Goal: Book appointment/travel/reservation

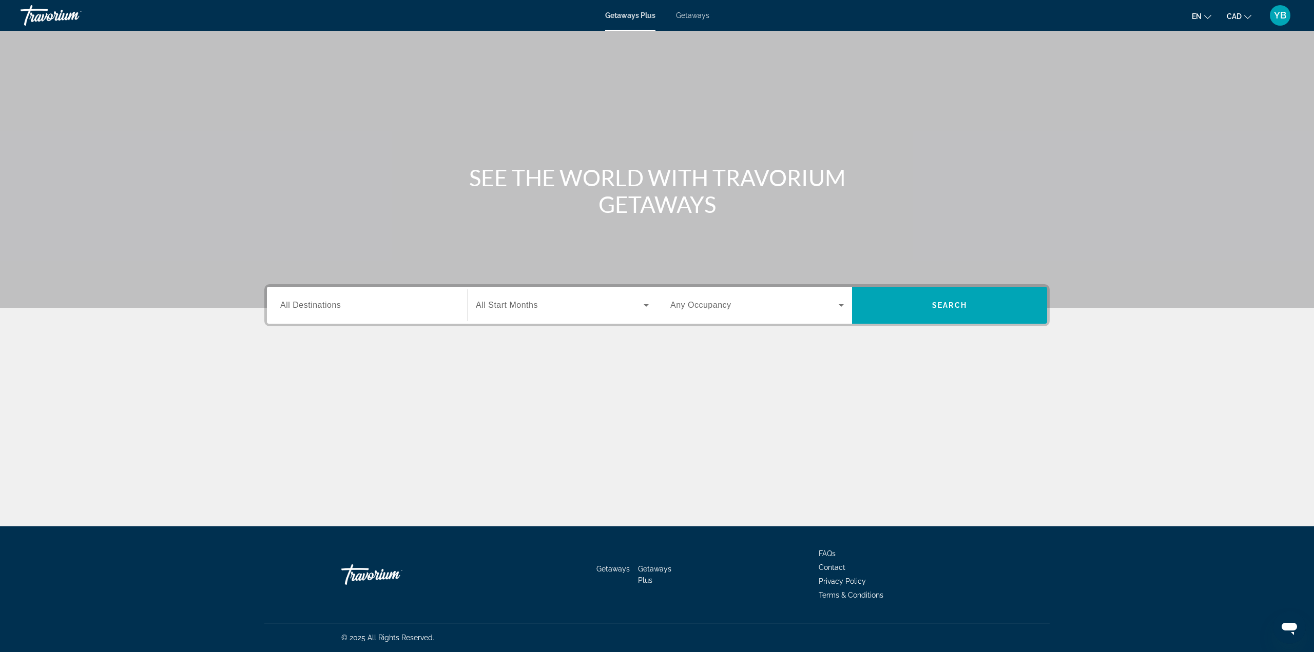
click at [322, 304] on span "All Destinations" at bounding box center [310, 305] width 61 height 9
click at [322, 304] on input "Destination All Destinations" at bounding box center [366, 306] width 173 height 12
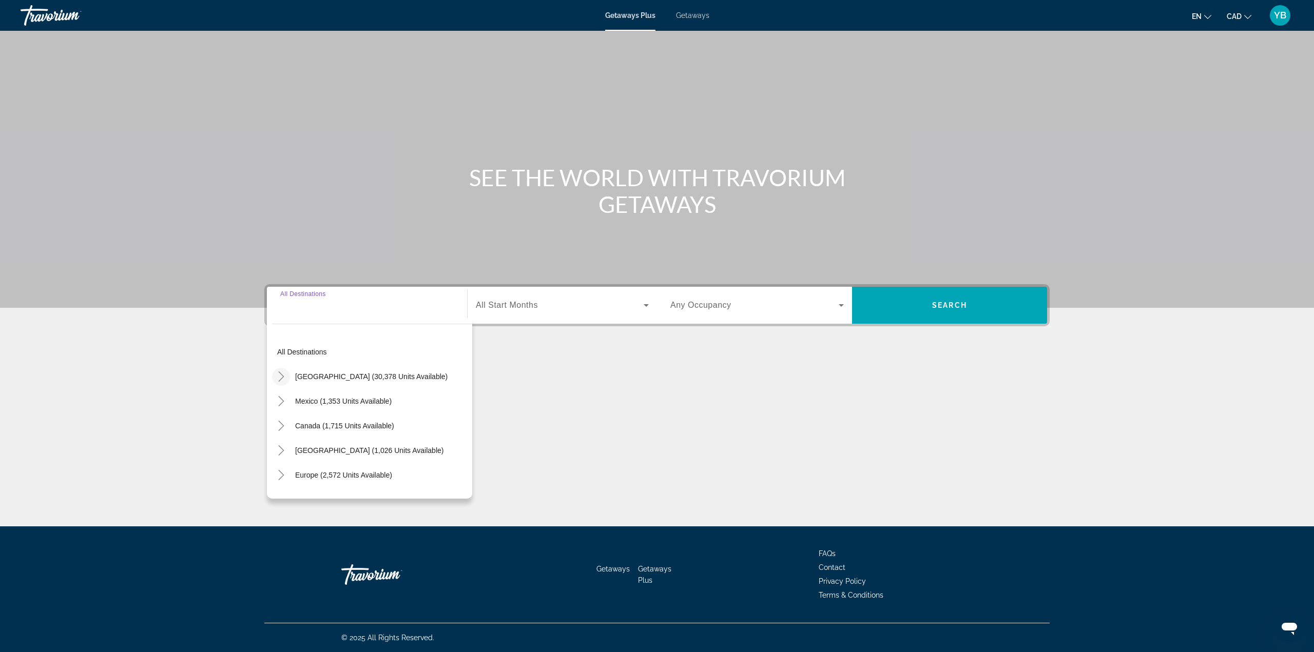
click at [280, 377] on icon "Toggle United States (30,378 units available)" at bounding box center [281, 376] width 10 height 10
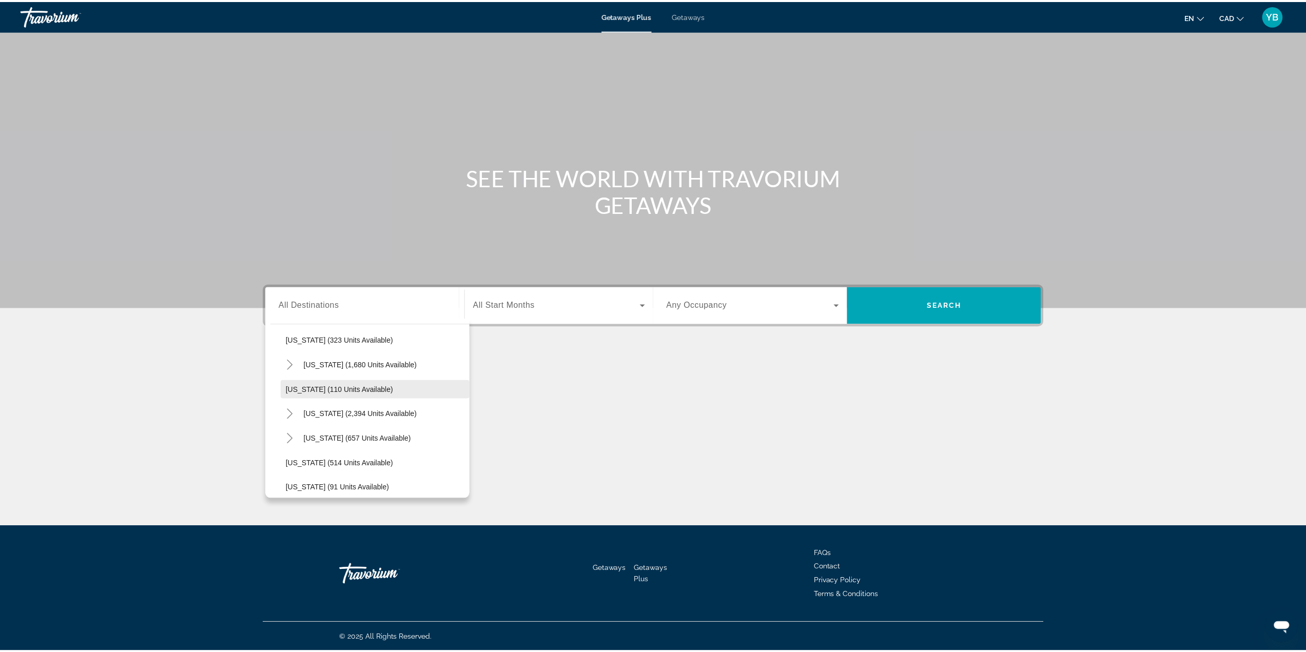
scroll to position [543, 0]
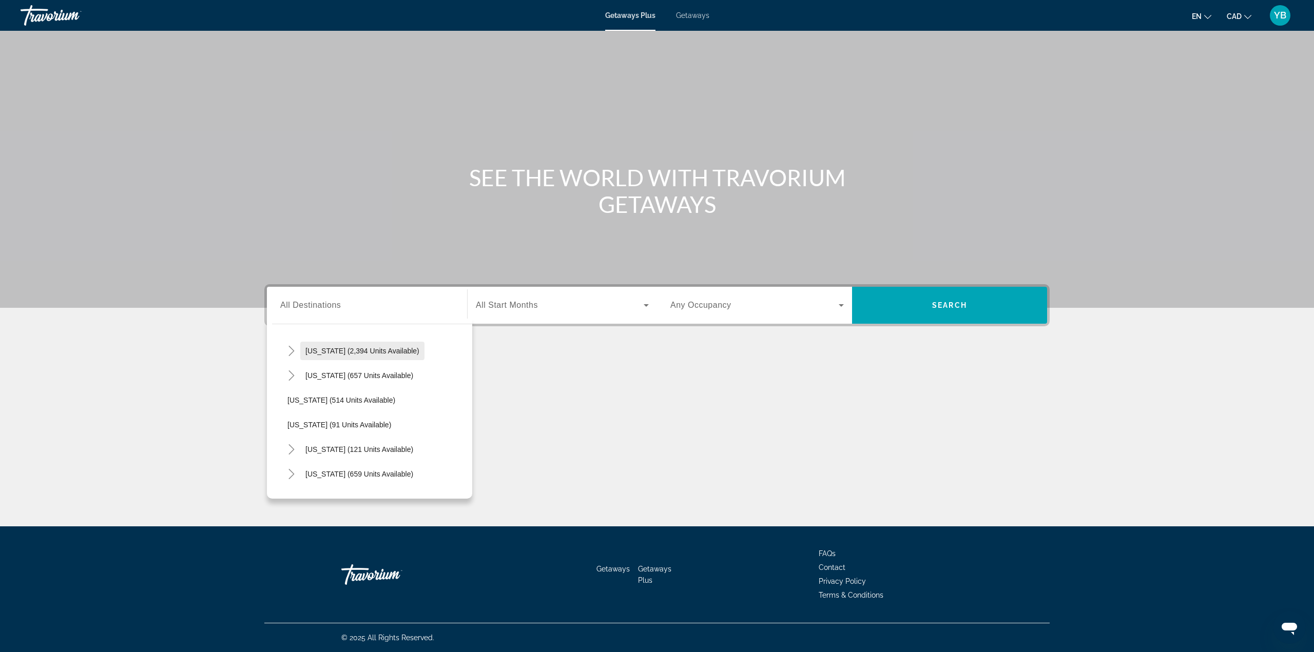
click at [316, 351] on span "[US_STATE] (2,394 units available)" at bounding box center [362, 351] width 114 height 8
type input "**********"
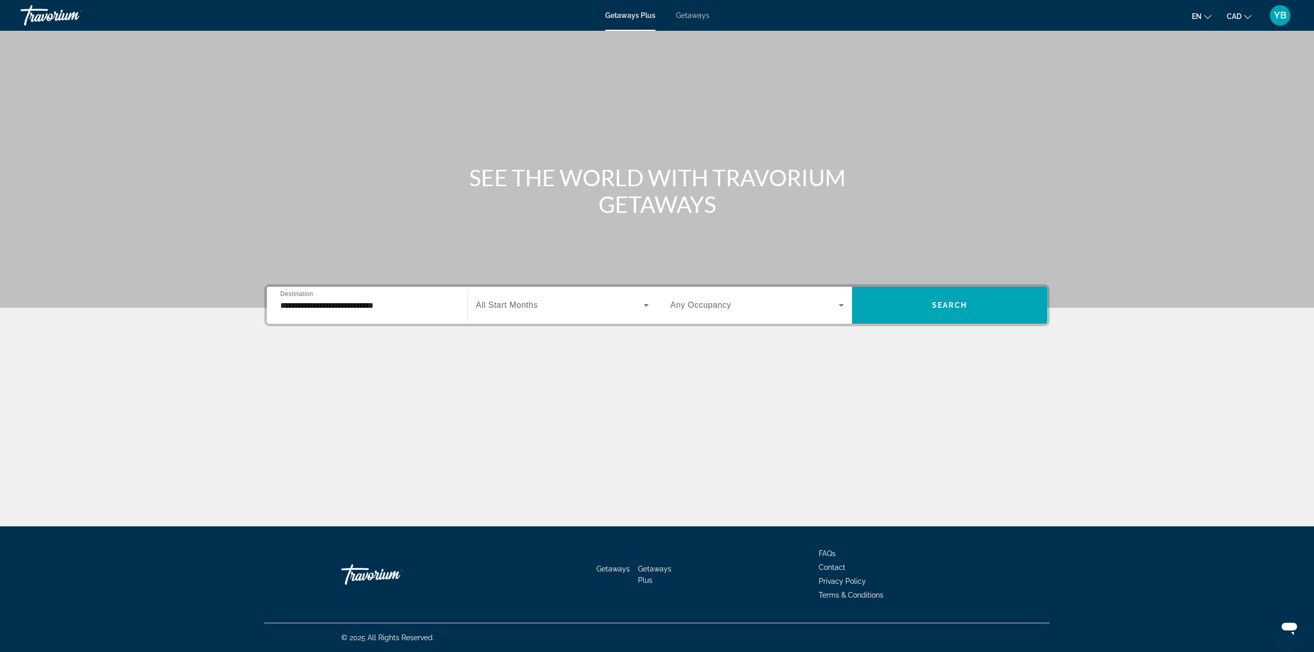
click at [515, 305] on span "All Start Months" at bounding box center [507, 305] width 62 height 9
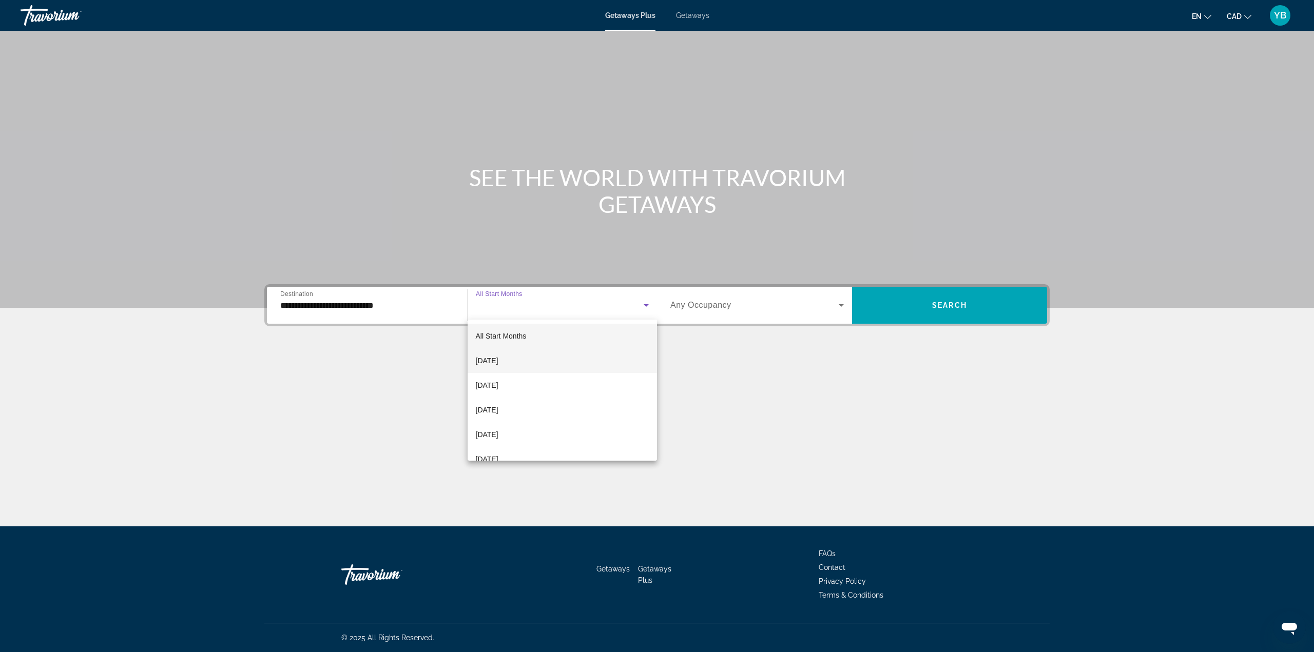
click at [498, 361] on span "[DATE]" at bounding box center [487, 361] width 23 height 12
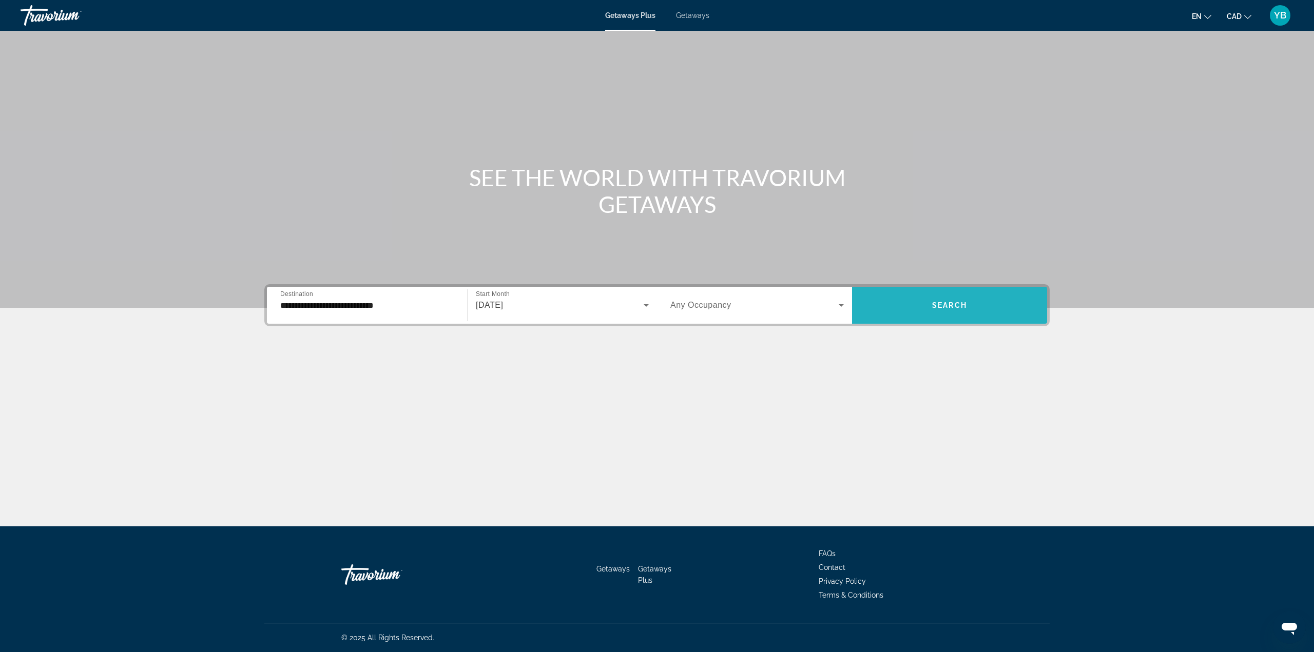
click at [927, 316] on span "Search widget" at bounding box center [949, 305] width 195 height 25
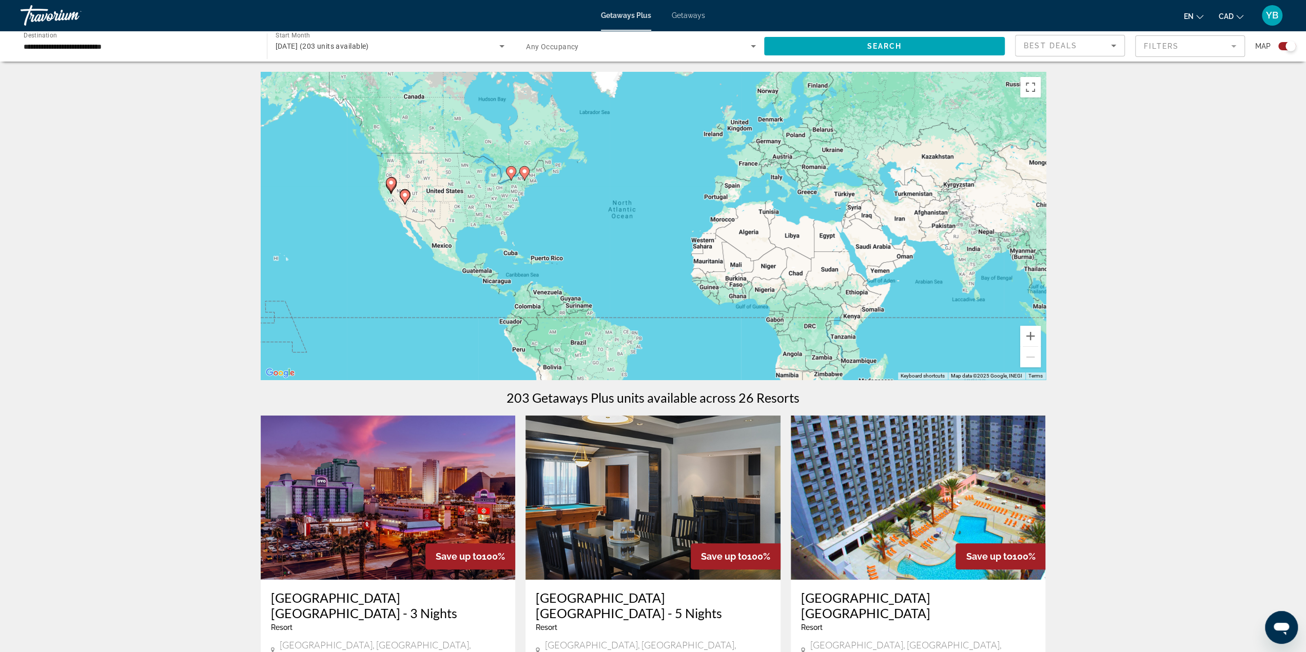
click at [406, 197] on image "Main content" at bounding box center [405, 195] width 6 height 6
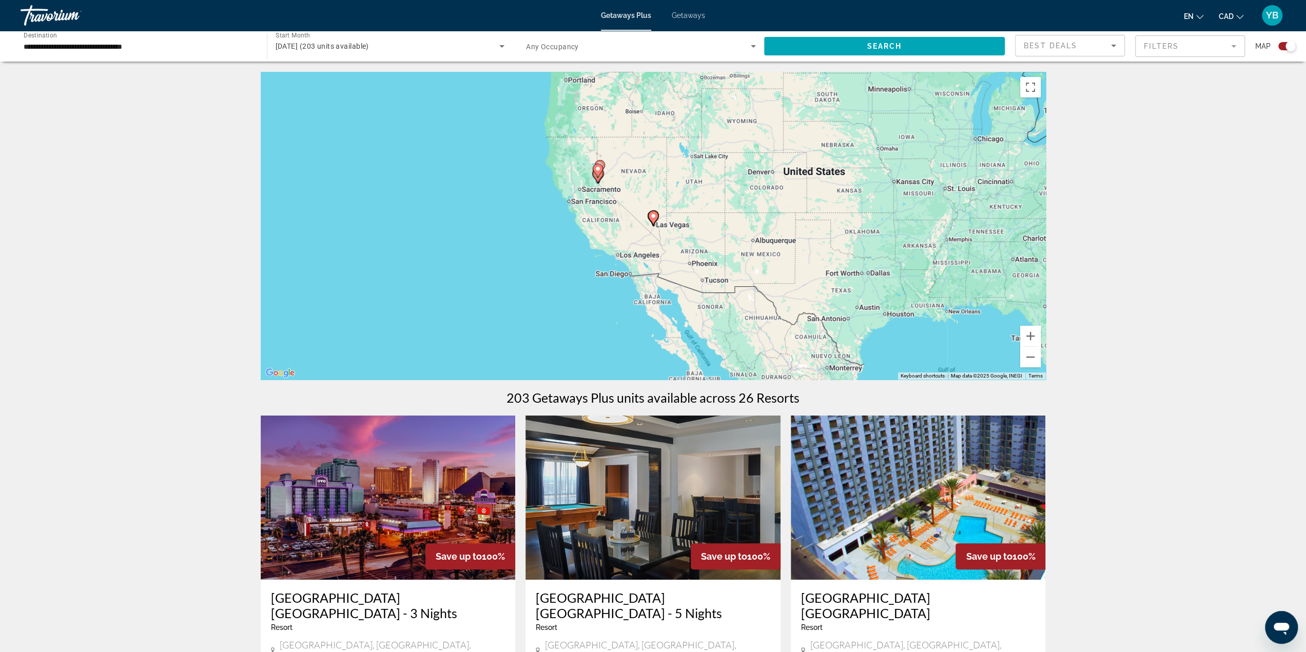
click at [653, 218] on image "Main content" at bounding box center [653, 216] width 6 height 6
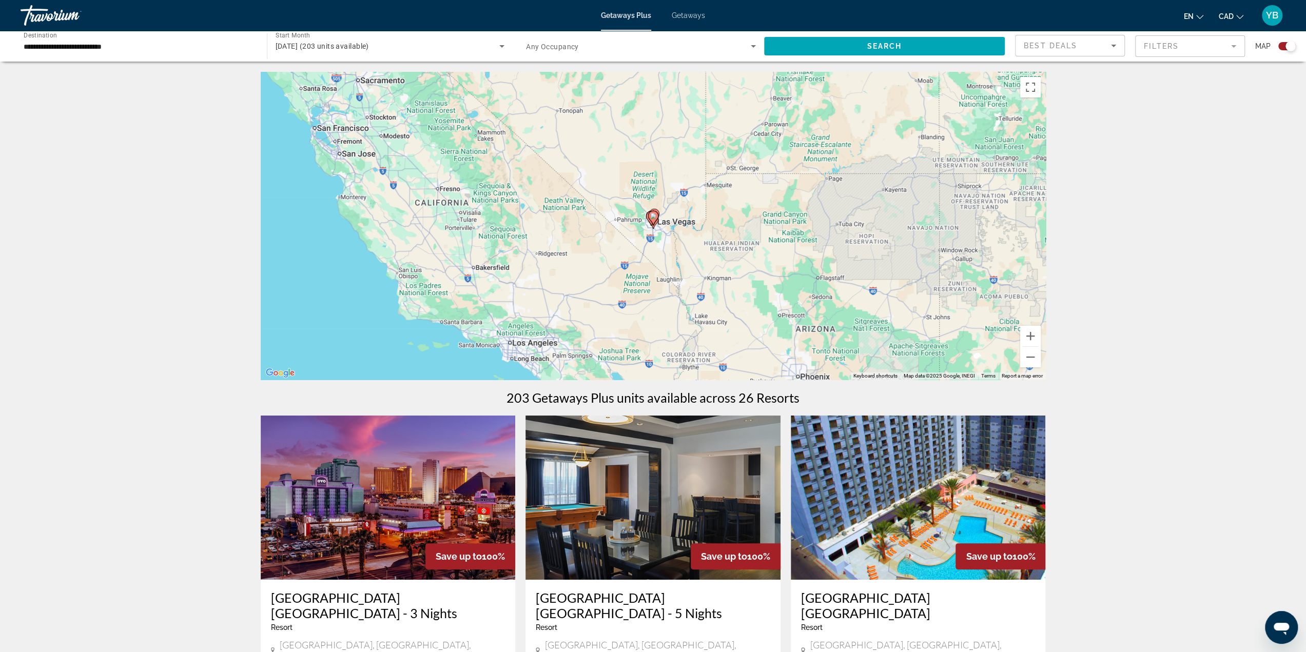
click at [654, 220] on icon "Main content" at bounding box center [652, 217] width 9 height 13
type input "**********"
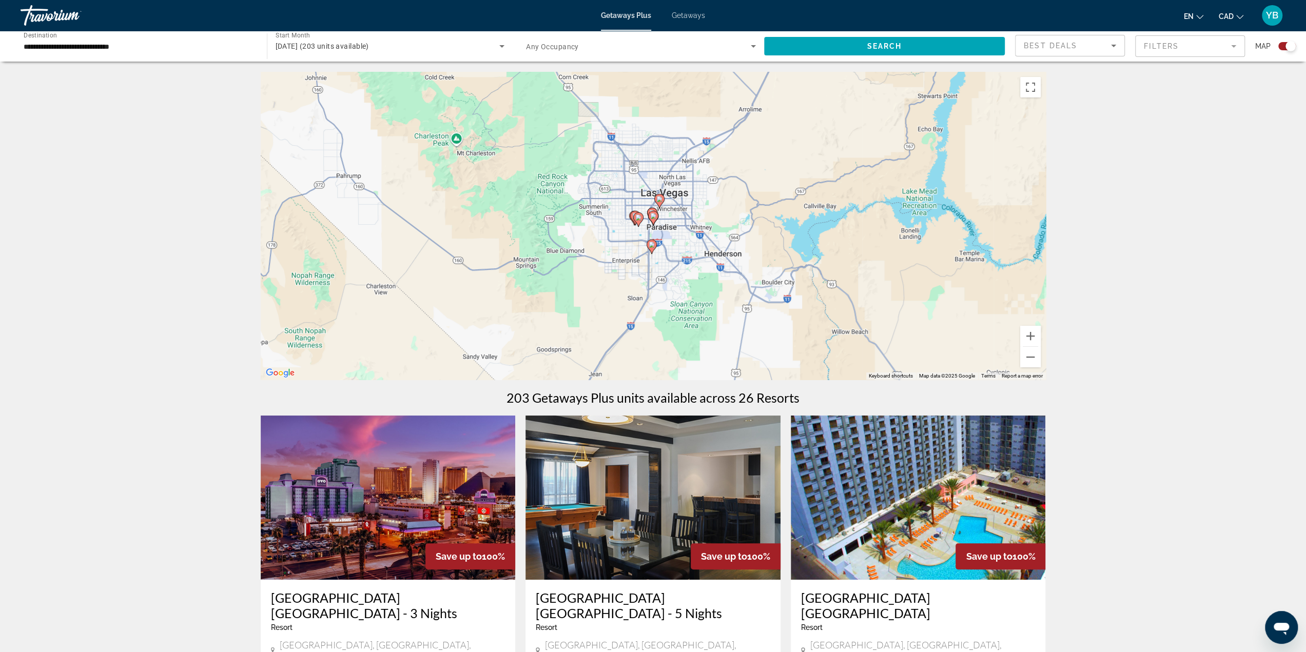
click at [653, 220] on icon "Main content" at bounding box center [652, 217] width 9 height 13
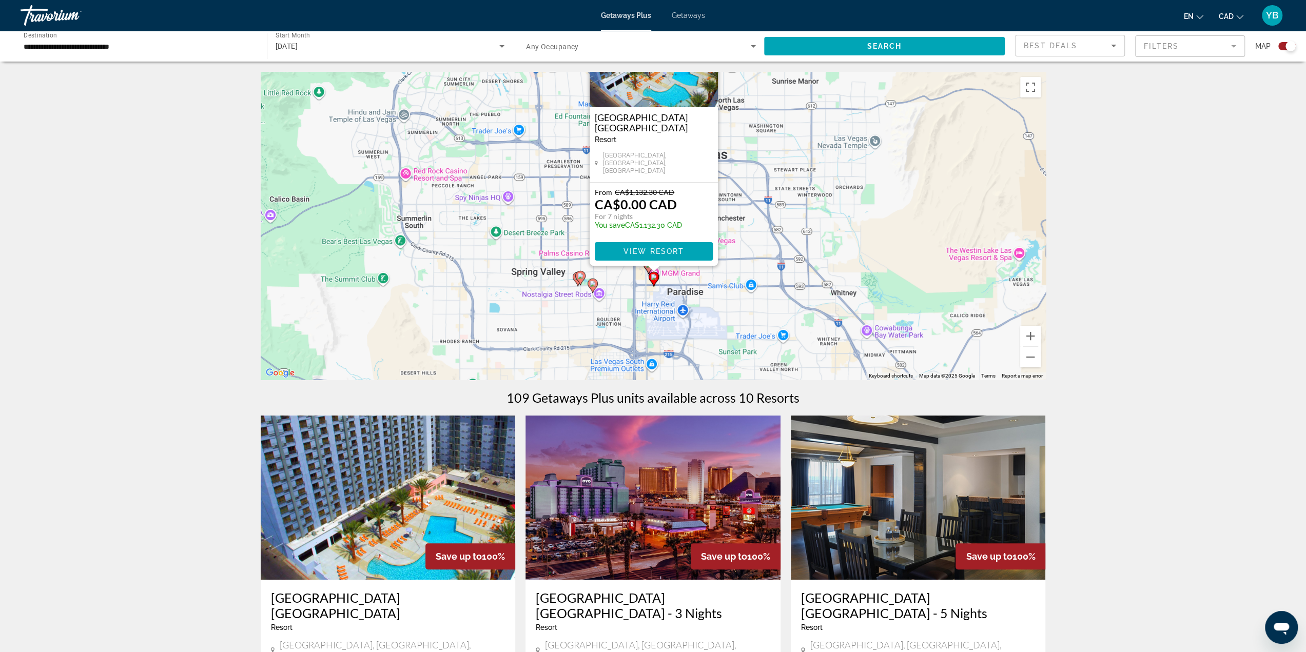
drag, startPoint x: 742, startPoint y: 303, endPoint x: 742, endPoint y: 222, distance: 80.6
click at [742, 222] on div "To activate drag with keyboard, press Alt + Enter. Once in keyboard drag state,…" at bounding box center [653, 226] width 785 height 308
click at [628, 282] on div "To activate drag with keyboard, press Alt + Enter. Once in keyboard drag state,…" at bounding box center [653, 226] width 785 height 308
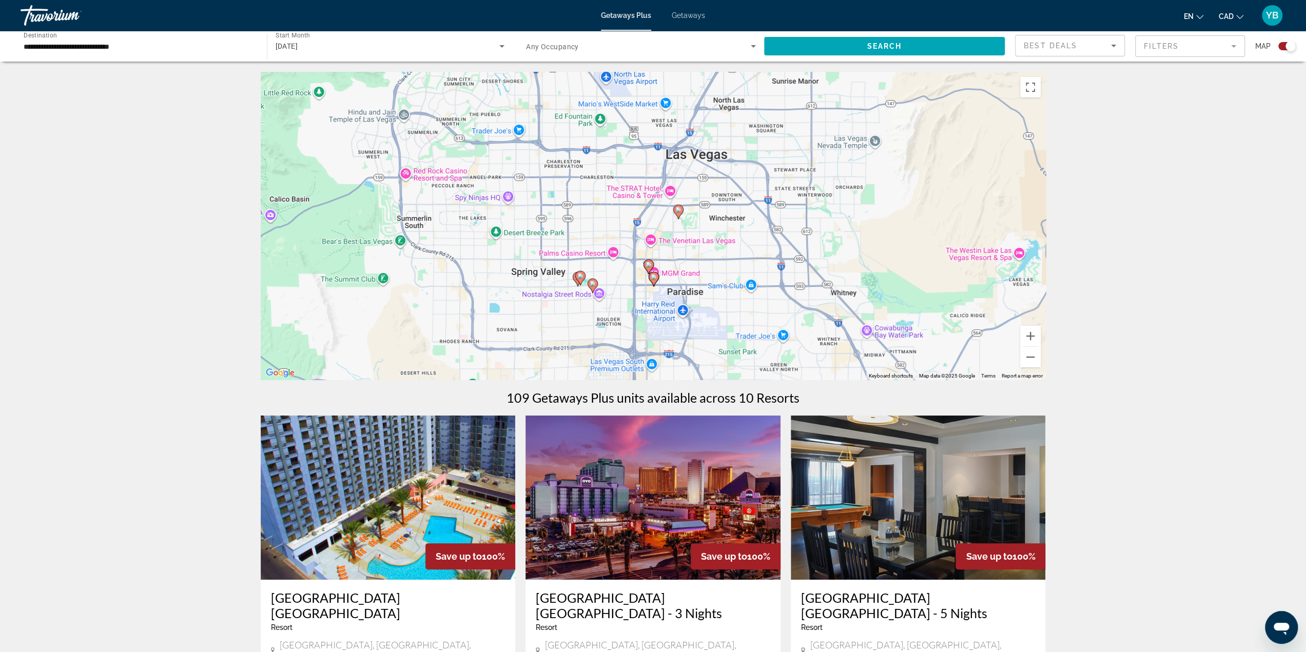
click at [678, 210] on image "Main content" at bounding box center [678, 210] width 6 height 6
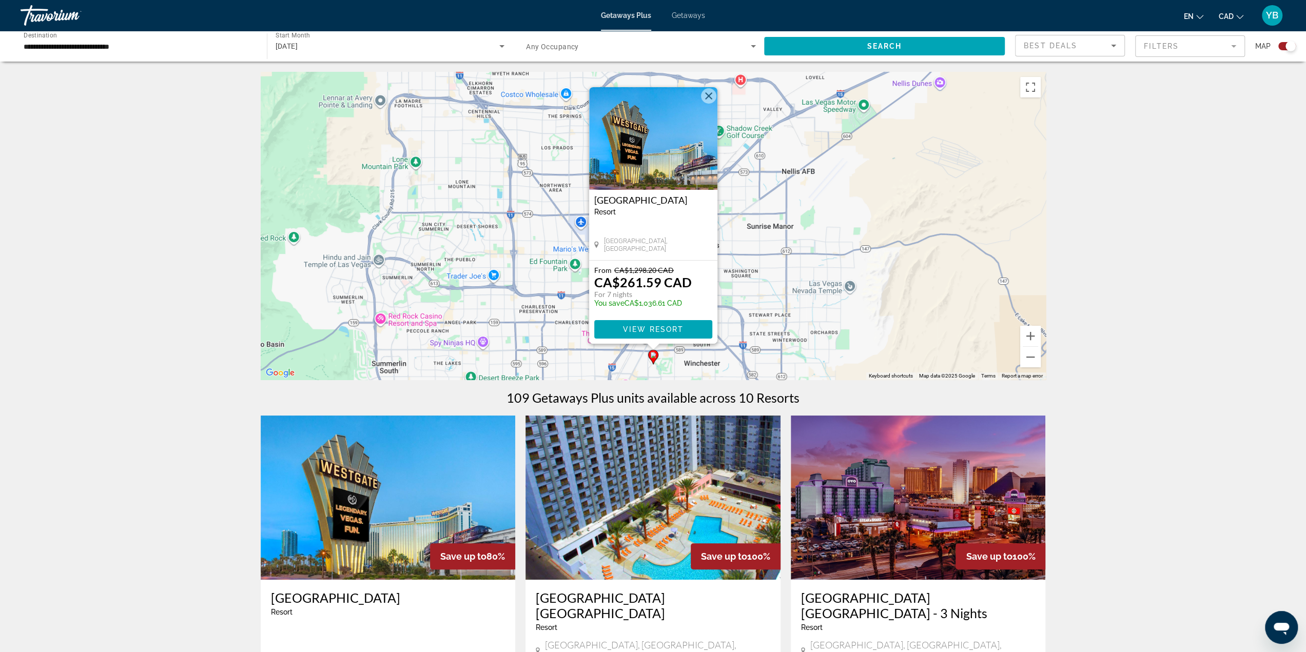
click at [539, 274] on div "To activate drag with keyboard, press Alt + Enter. Once in keyboard drag state,…" at bounding box center [653, 226] width 785 height 308
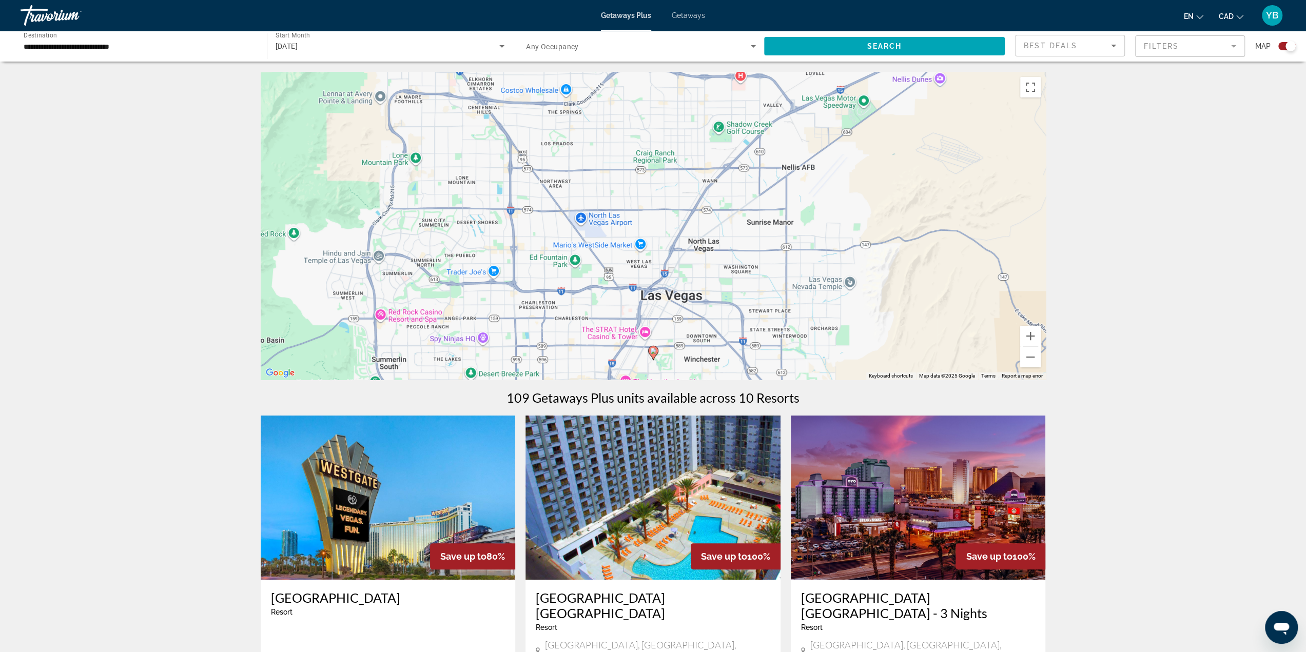
drag, startPoint x: 623, startPoint y: 268, endPoint x: 612, endPoint y: 216, distance: 53.5
click at [614, 218] on div "To activate drag with keyboard, press Alt + Enter. Once in keyboard drag state,…" at bounding box center [653, 226] width 785 height 308
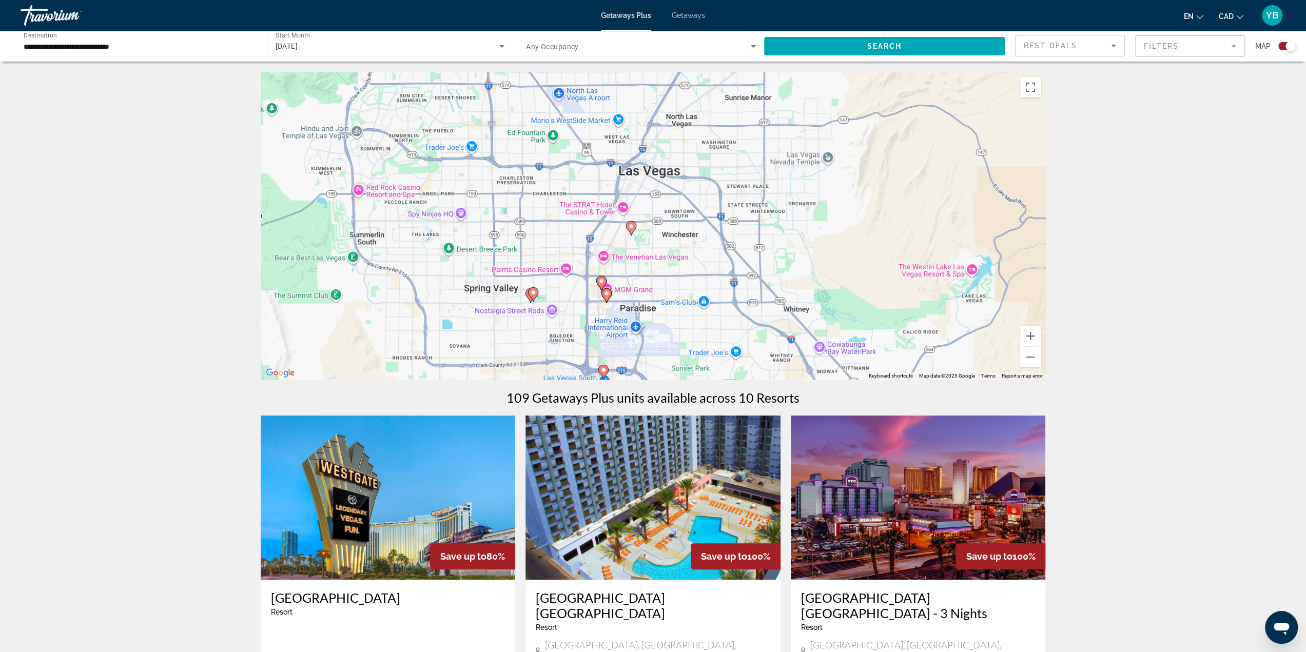
drag, startPoint x: 660, startPoint y: 315, endPoint x: 654, endPoint y: 264, distance: 50.7
click at [655, 265] on div "To activate drag with keyboard, press Alt + Enter. Once in keyboard drag state,…" at bounding box center [653, 226] width 785 height 308
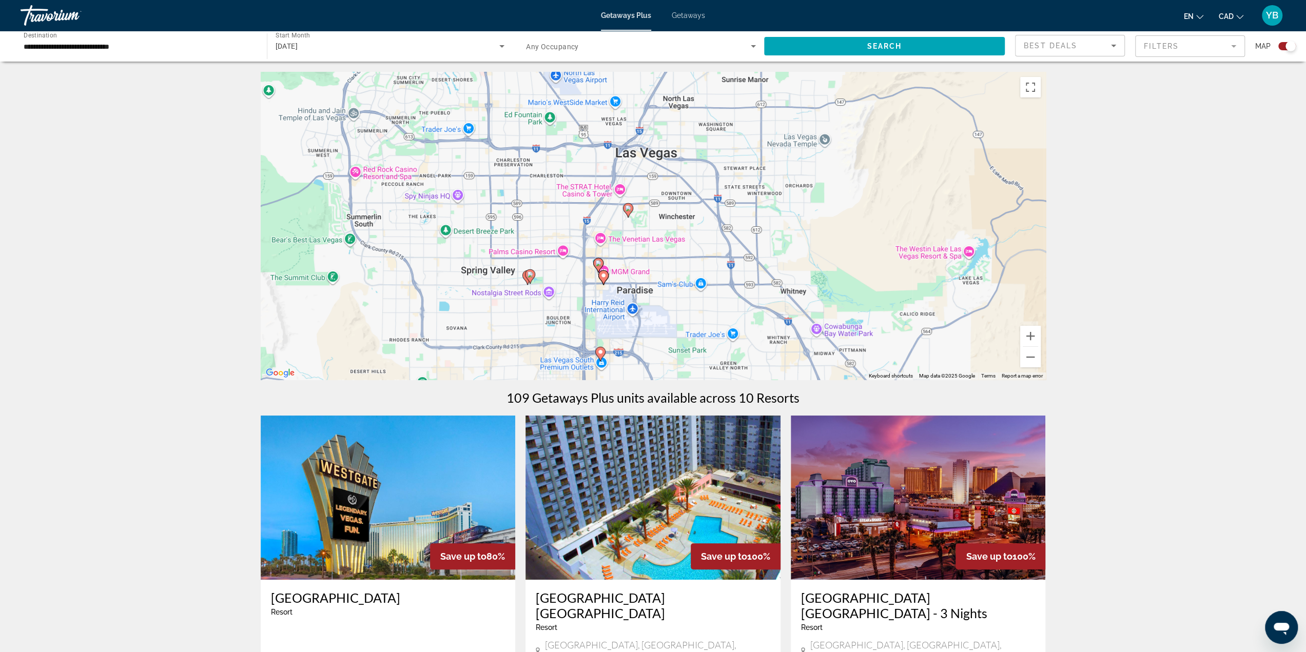
click at [596, 265] on image "Main content" at bounding box center [598, 263] width 6 height 6
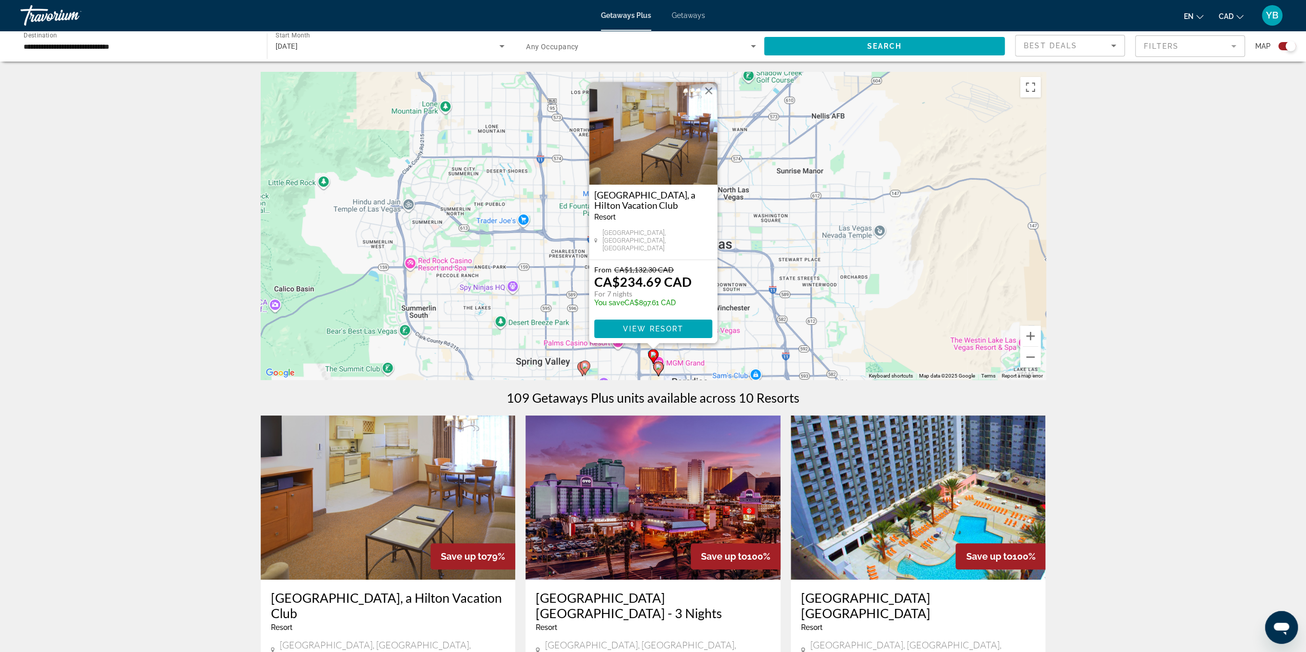
click at [732, 276] on div "To activate drag with keyboard, press Alt + Enter. Once in keyboard drag state,…" at bounding box center [653, 226] width 785 height 308
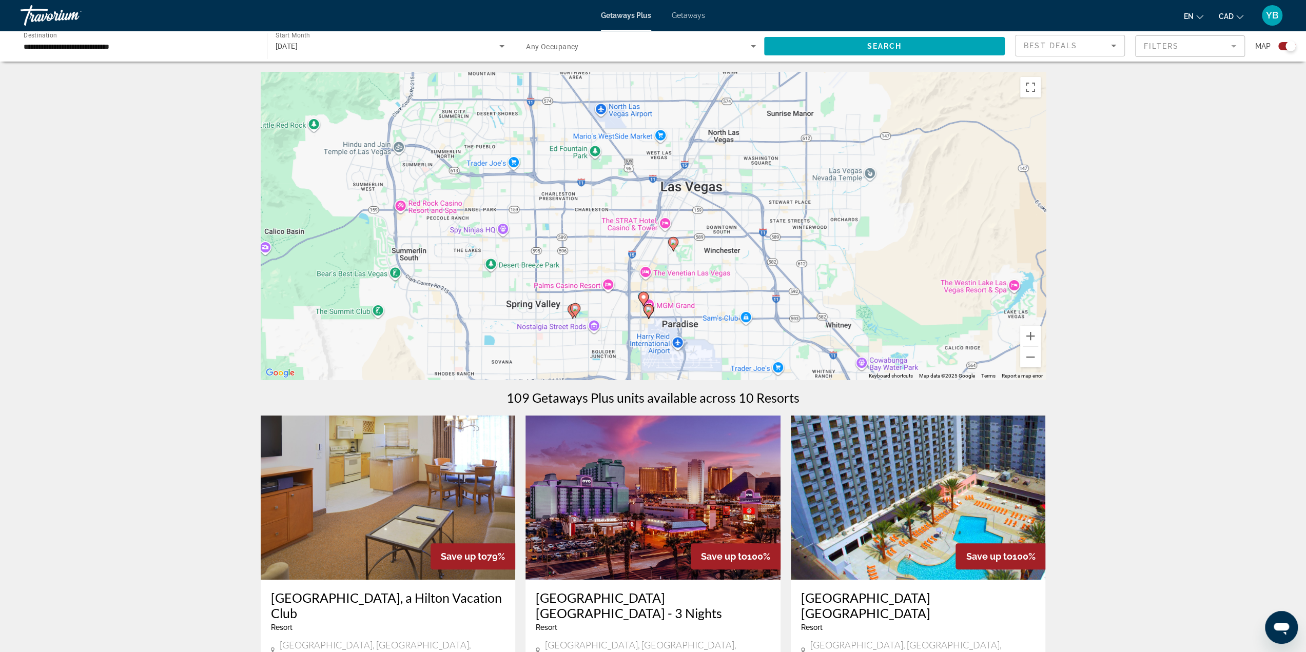
drag, startPoint x: 703, startPoint y: 353, endPoint x: 693, endPoint y: 292, distance: 61.5
click at [694, 293] on div "To activate drag with keyboard, press Alt + Enter. Once in keyboard drag state,…" at bounding box center [653, 226] width 785 height 308
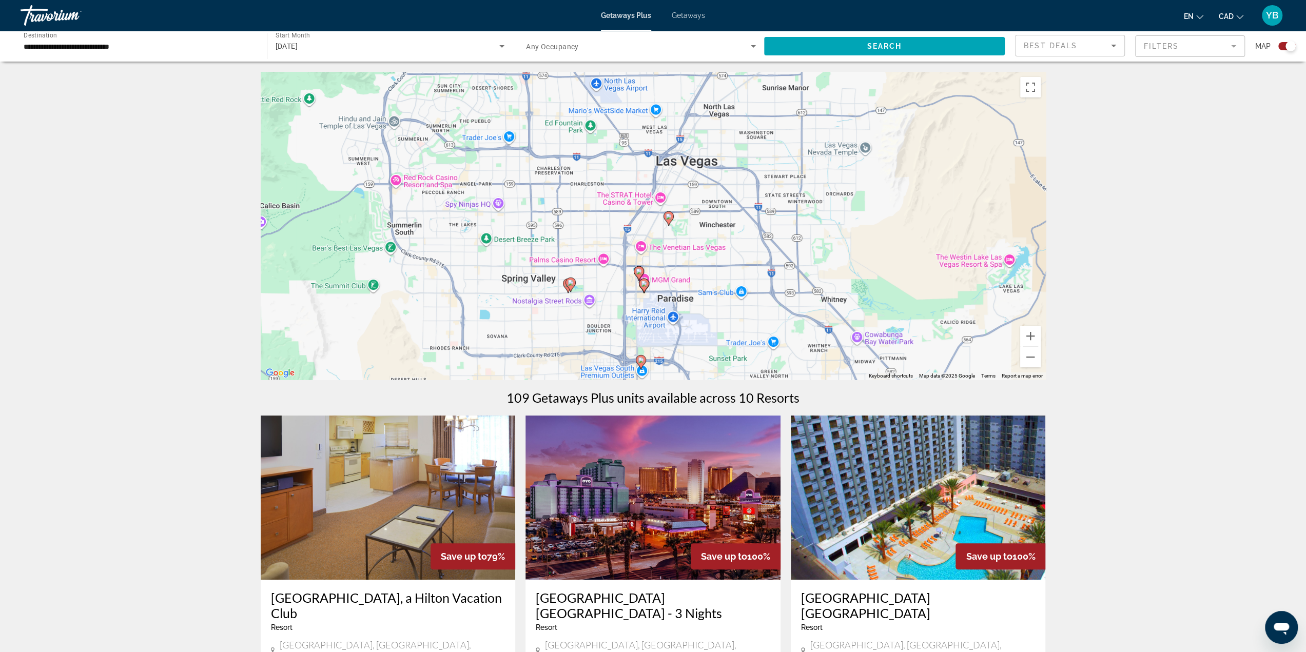
click at [570, 280] on image "Main content" at bounding box center [570, 283] width 6 height 6
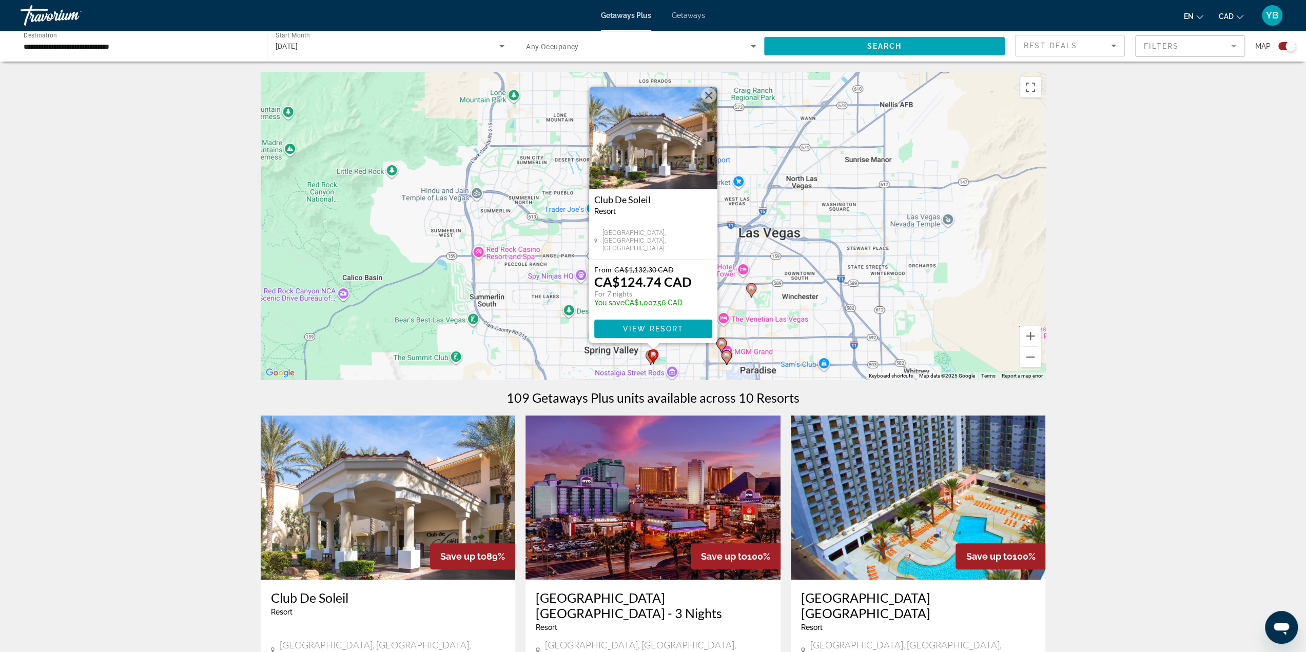
click at [567, 285] on div "To activate drag with keyboard, press Alt + Enter. Once in keyboard drag state,…" at bounding box center [653, 226] width 785 height 308
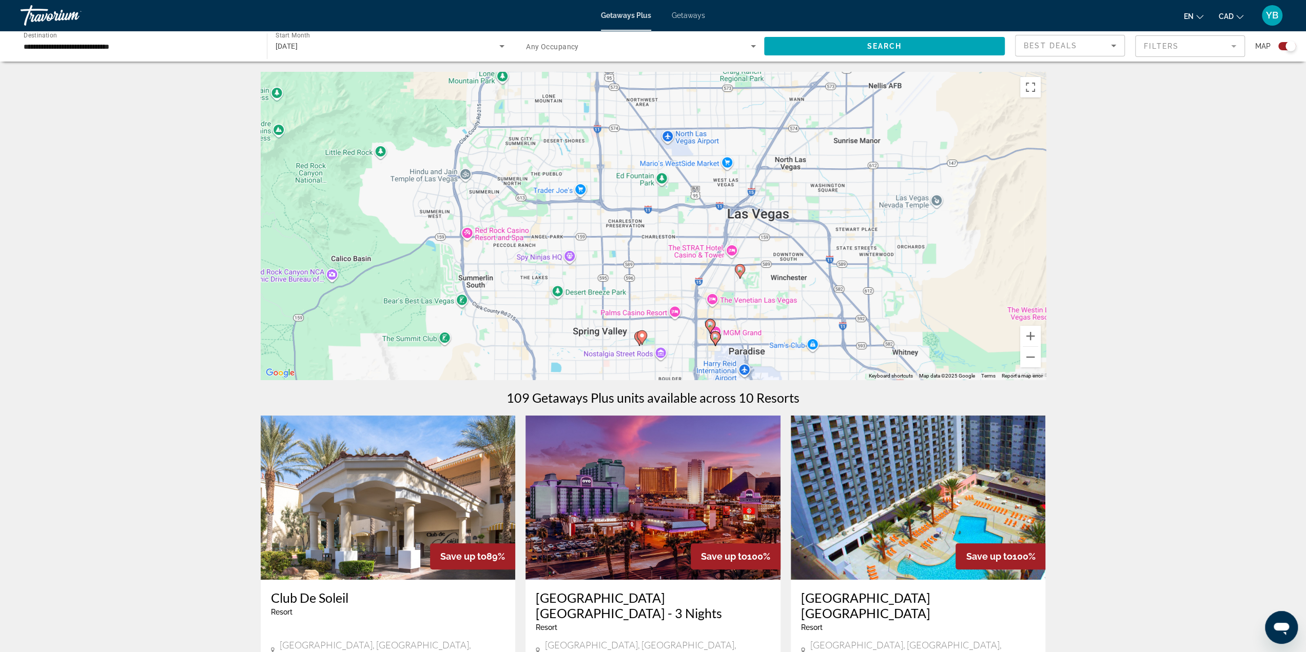
drag, startPoint x: 710, startPoint y: 292, endPoint x: 693, endPoint y: 269, distance: 28.6
click at [696, 268] on div "To activate drag with keyboard, press Alt + Enter. Once in keyboard drag state,…" at bounding box center [653, 226] width 785 height 308
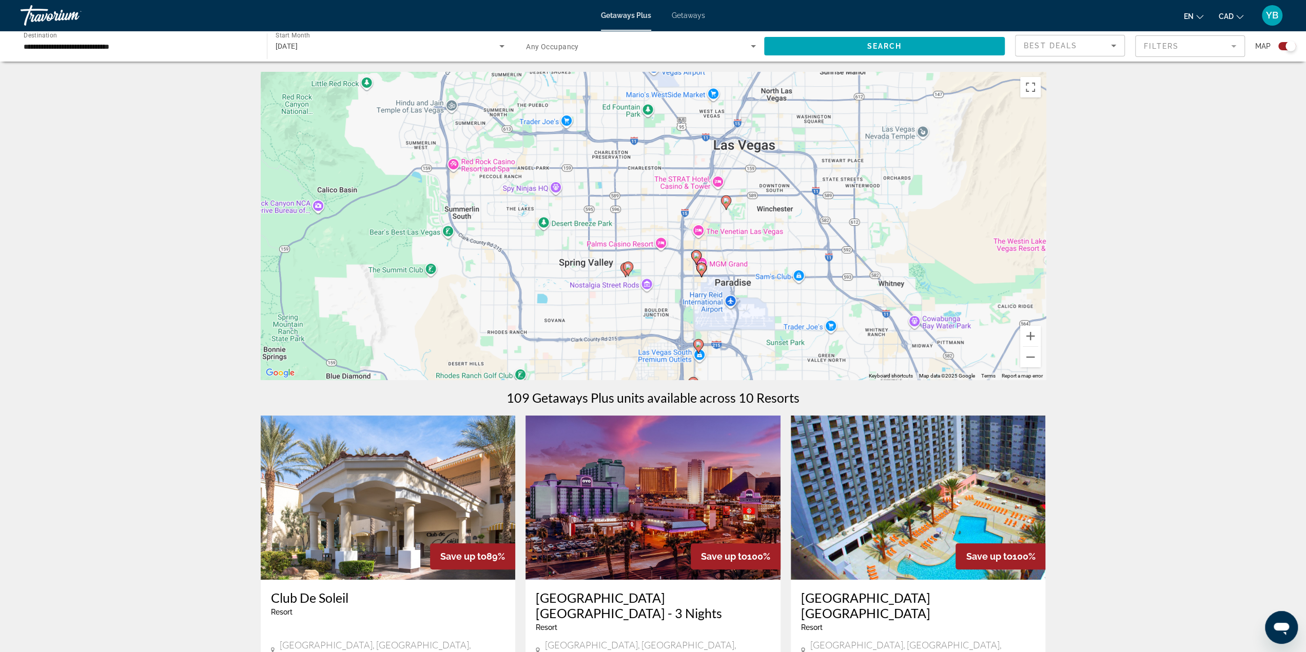
drag, startPoint x: 730, startPoint y: 295, endPoint x: 703, endPoint y: 249, distance: 52.9
click at [730, 250] on div "To activate drag with keyboard, press Alt + Enter. Once in keyboard drag state,…" at bounding box center [653, 226] width 785 height 308
click at [694, 257] on image "Main content" at bounding box center [695, 255] width 6 height 6
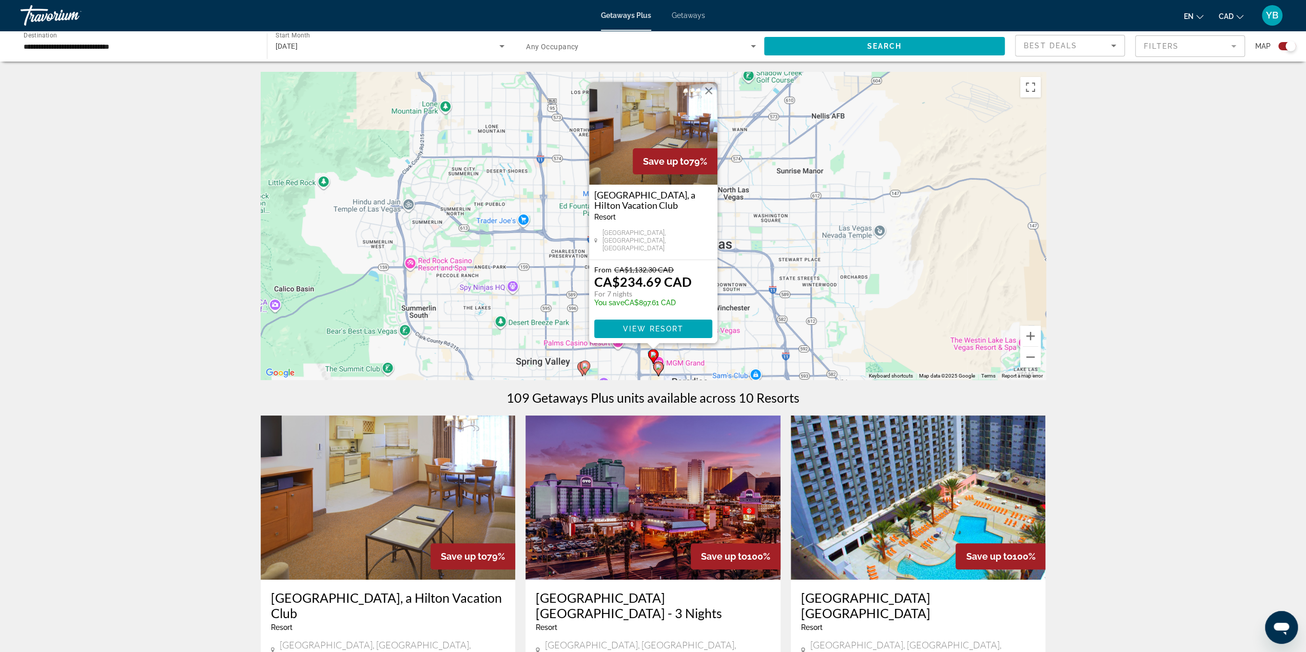
drag, startPoint x: 741, startPoint y: 328, endPoint x: 745, endPoint y: 315, distance: 14.3
click at [741, 327] on div "To activate drag with keyboard, press Alt + Enter. Once in keyboard drag state,…" at bounding box center [653, 226] width 785 height 308
click at [654, 367] on icon "Main content" at bounding box center [657, 368] width 9 height 13
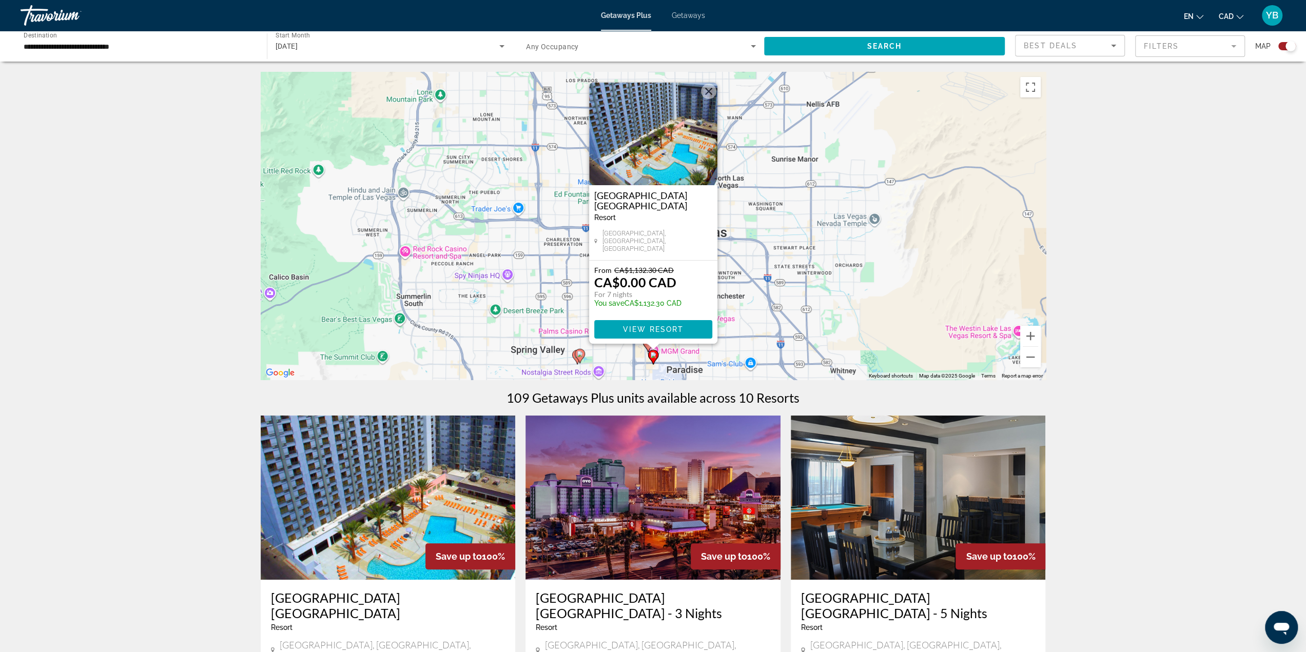
click at [705, 95] on button "Close" at bounding box center [708, 91] width 15 height 15
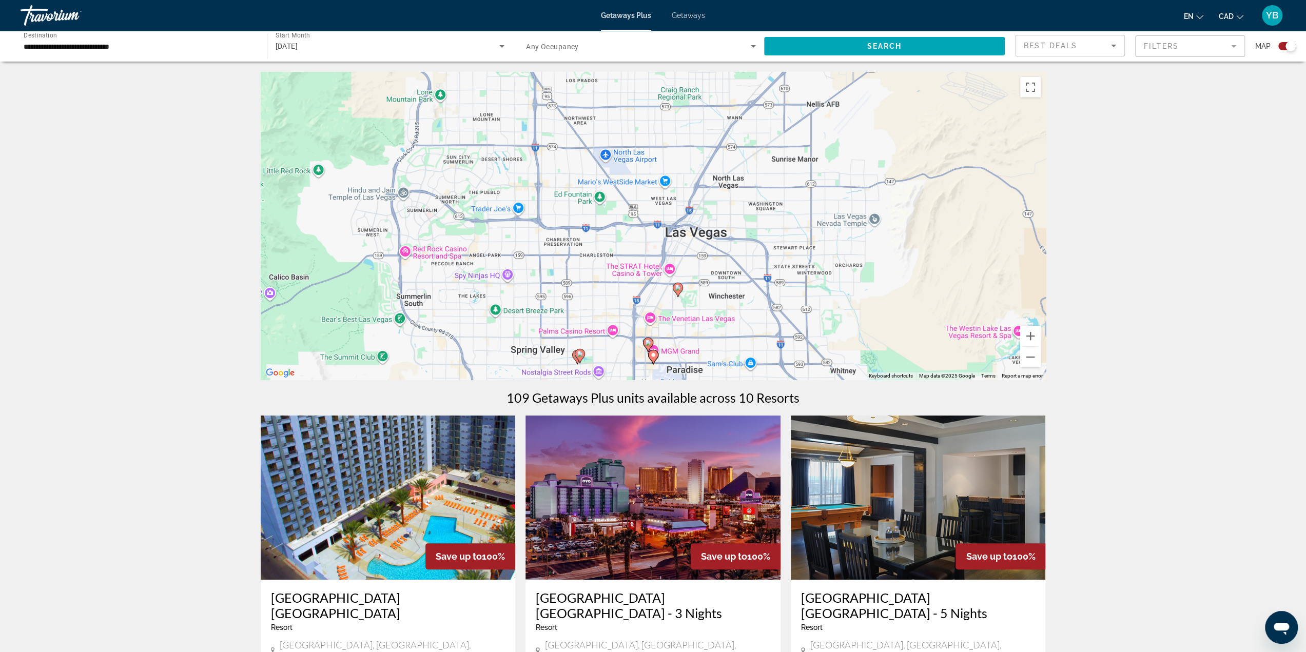
click at [676, 290] on image "Main content" at bounding box center [678, 288] width 6 height 6
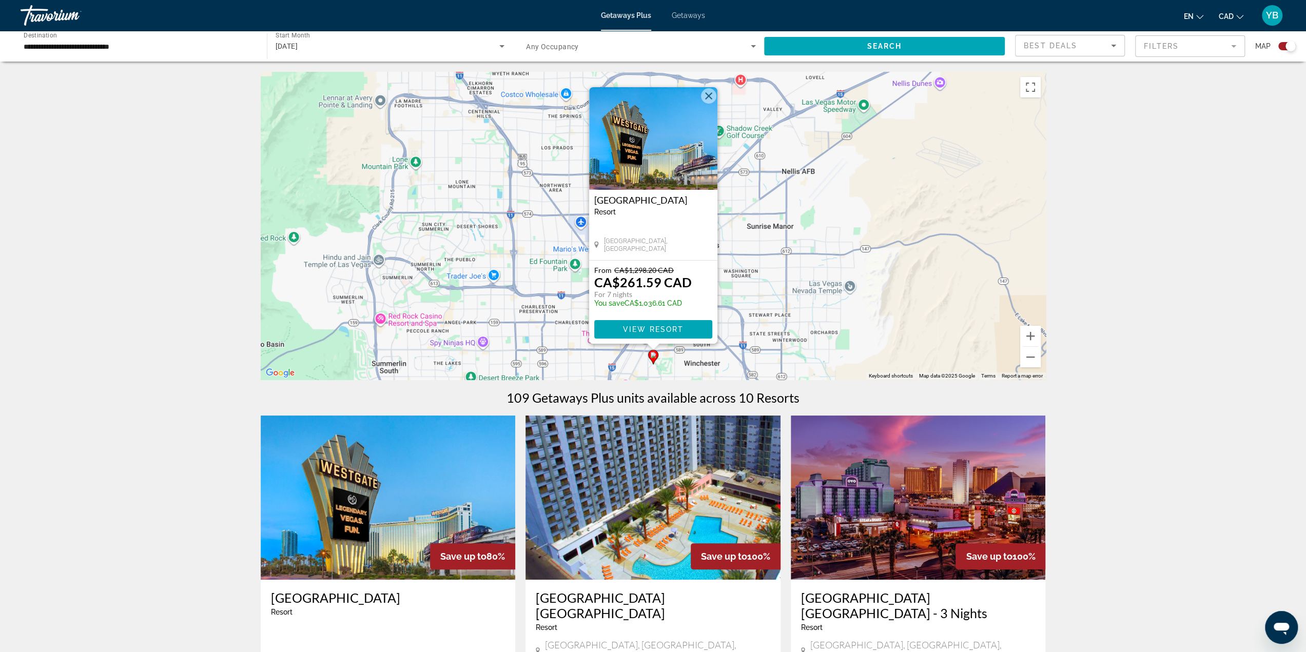
click at [729, 328] on div "To activate drag with keyboard, press Alt + Enter. Once in keyboard drag state,…" at bounding box center [653, 226] width 785 height 308
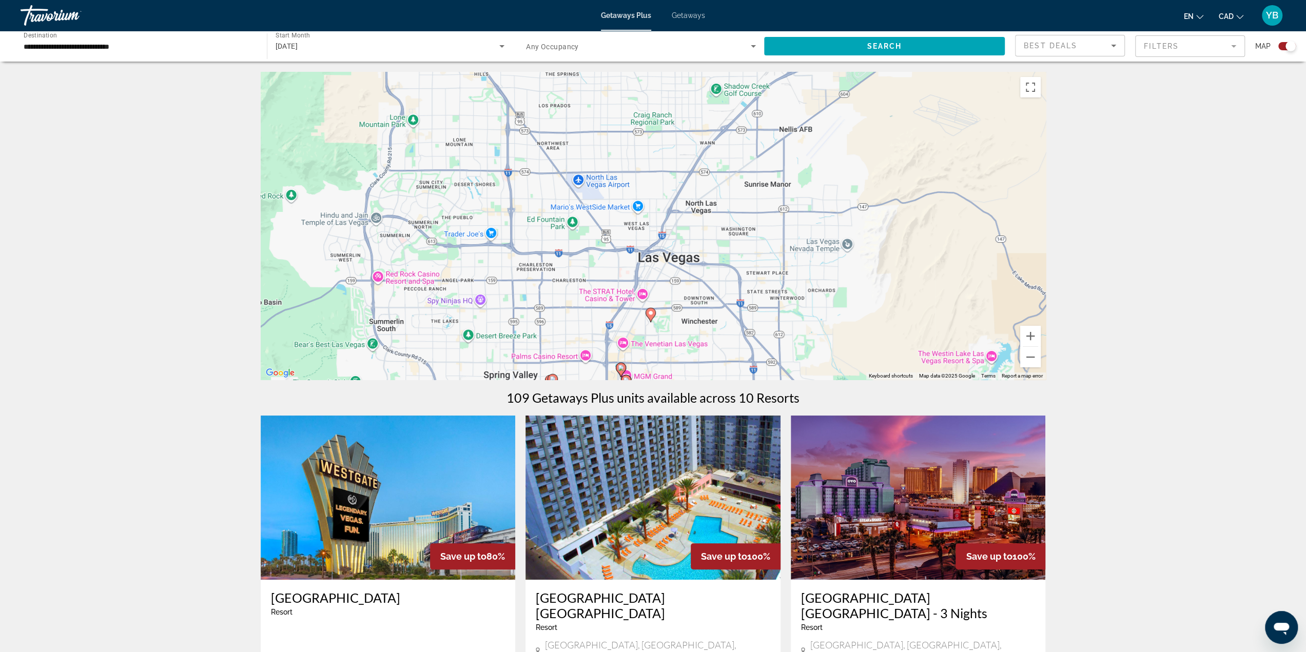
drag, startPoint x: 722, startPoint y: 329, endPoint x: 718, endPoint y: 276, distance: 54.0
click at [718, 277] on div "To activate drag with keyboard, press Alt + Enter. Once in keyboard drag state,…" at bounding box center [653, 226] width 785 height 308
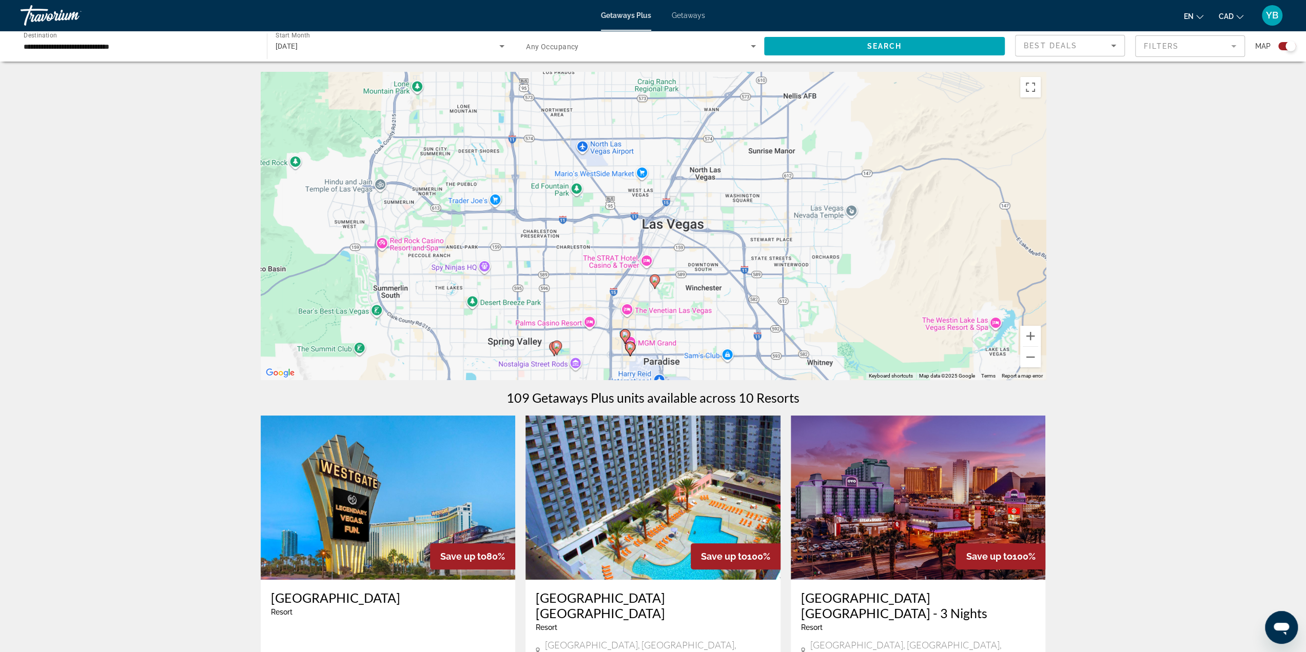
drag, startPoint x: 668, startPoint y: 343, endPoint x: 671, endPoint y: 301, distance: 42.2
click at [672, 302] on div "To activate drag with keyboard, press Alt + Enter. Once in keyboard drag state,…" at bounding box center [653, 226] width 785 height 308
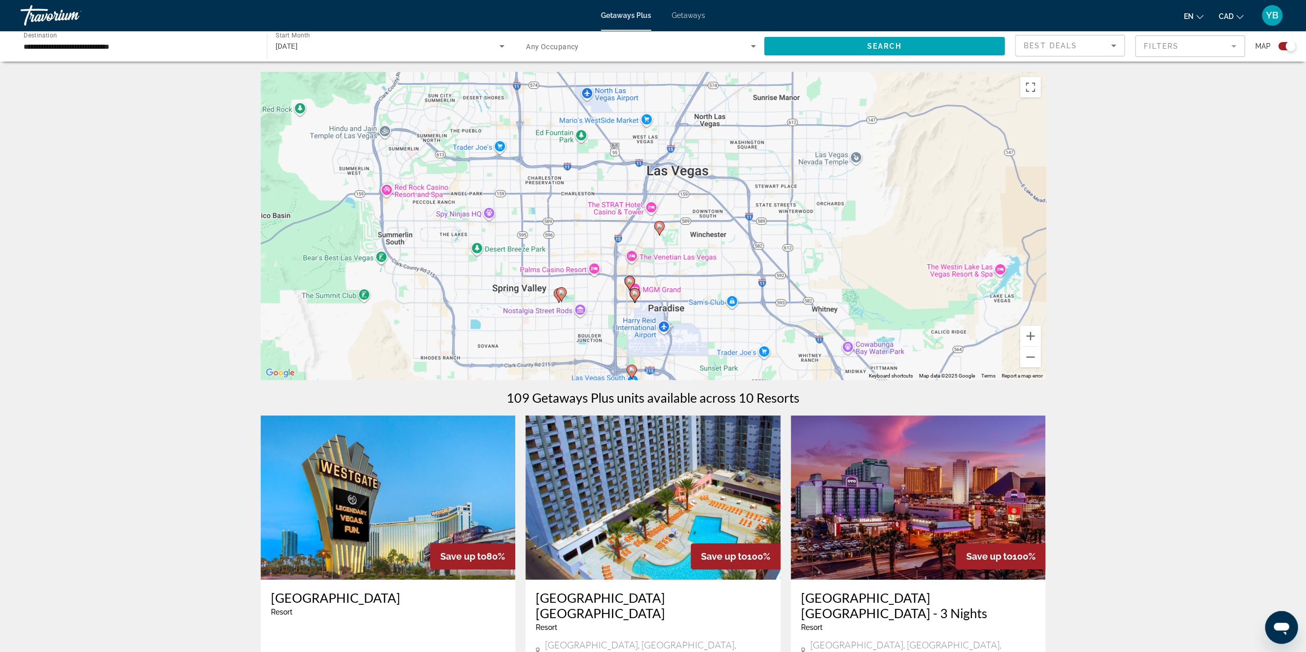
click at [560, 296] on icon "Main content" at bounding box center [560, 294] width 9 height 13
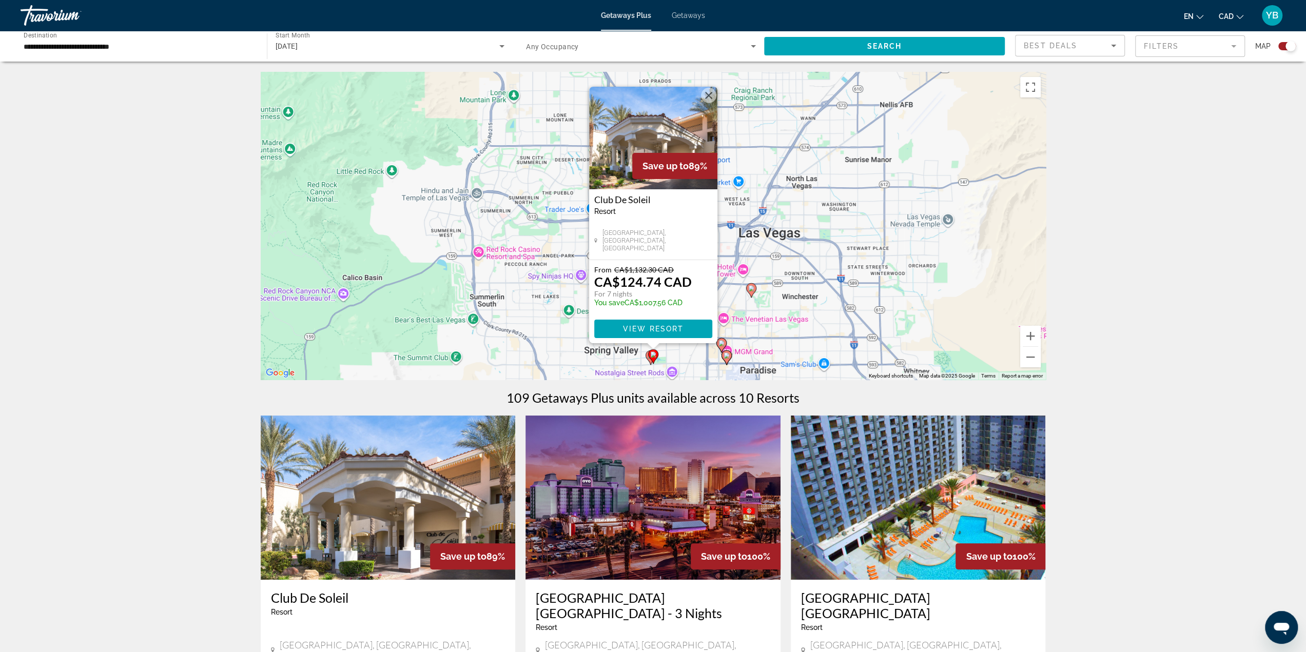
click at [559, 329] on div "To activate drag with keyboard, press Alt + Enter. Once in keyboard drag state,…" at bounding box center [653, 226] width 785 height 308
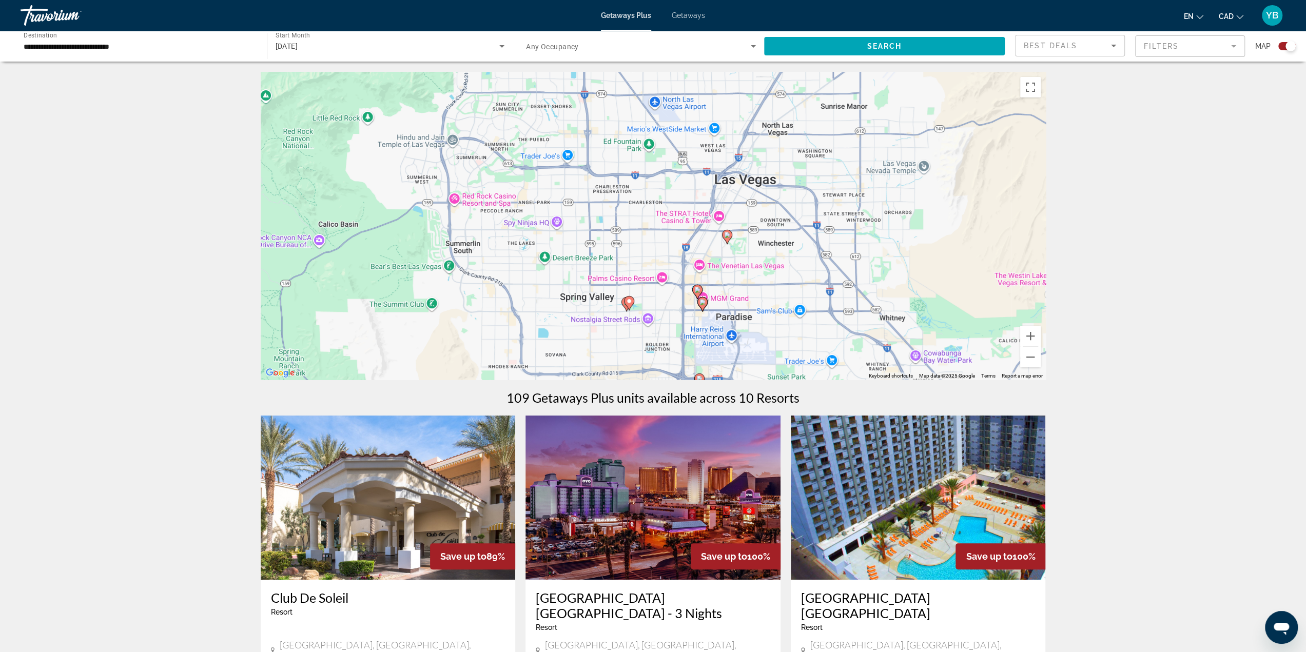
drag, startPoint x: 676, startPoint y: 310, endPoint x: 651, endPoint y: 252, distance: 63.4
click at [653, 253] on div "To activate drag with keyboard, press Alt + Enter. Once in keyboard drag state,…" at bounding box center [653, 226] width 785 height 308
click at [624, 306] on gmp-advanced-marker "Main content" at bounding box center [629, 302] width 10 height 15
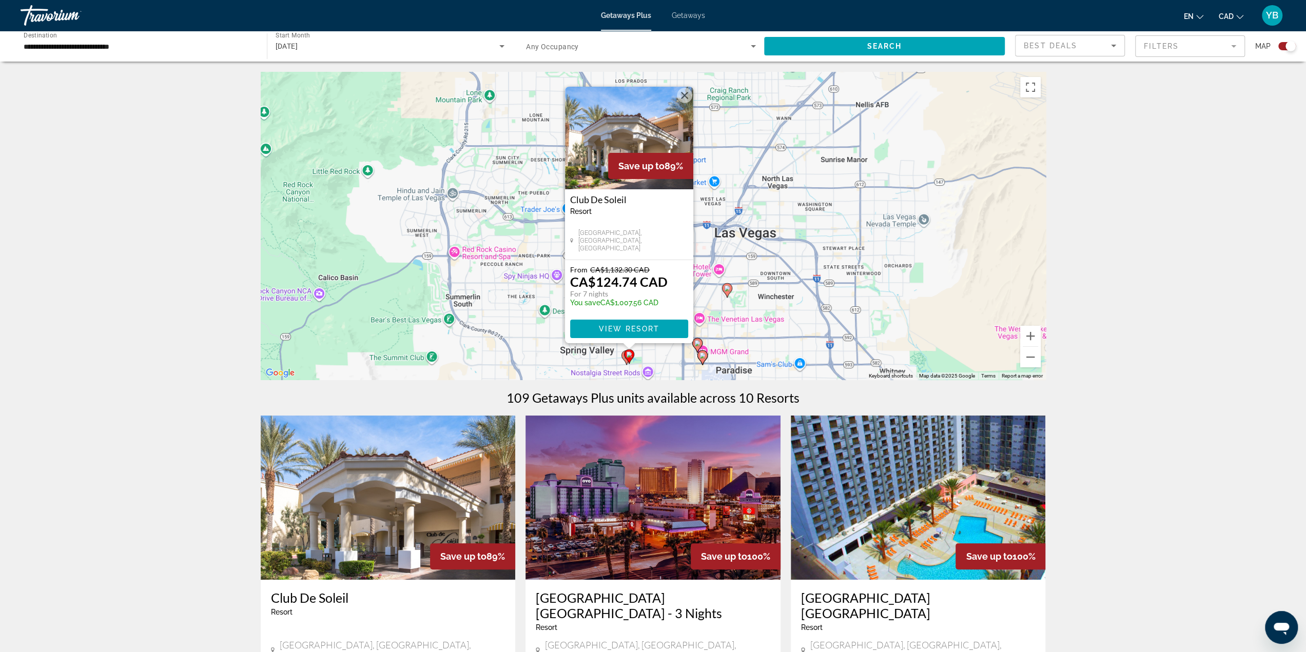
click at [681, 96] on button "Close" at bounding box center [684, 95] width 15 height 15
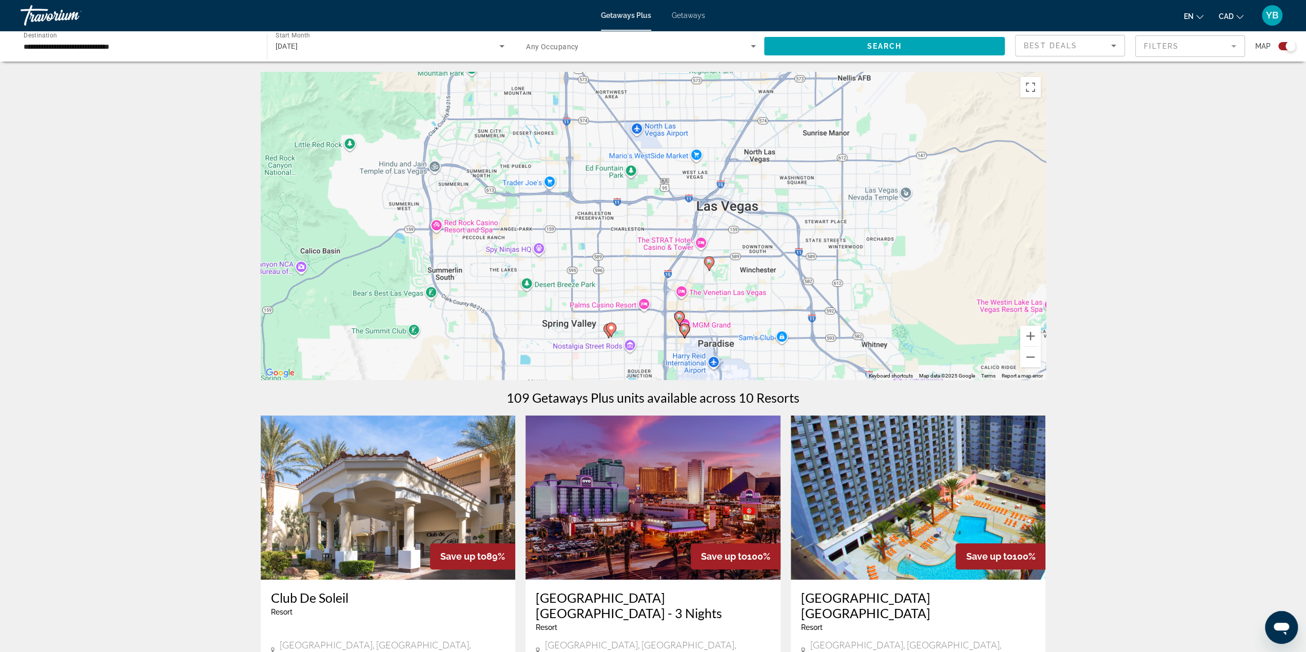
drag, startPoint x: 728, startPoint y: 329, endPoint x: 709, endPoint y: 301, distance: 33.7
click at [709, 301] on div "To activate drag with keyboard, press Alt + Enter. Once in keyboard drag state,…" at bounding box center [653, 226] width 785 height 308
click at [708, 263] on image "Main content" at bounding box center [709, 262] width 6 height 6
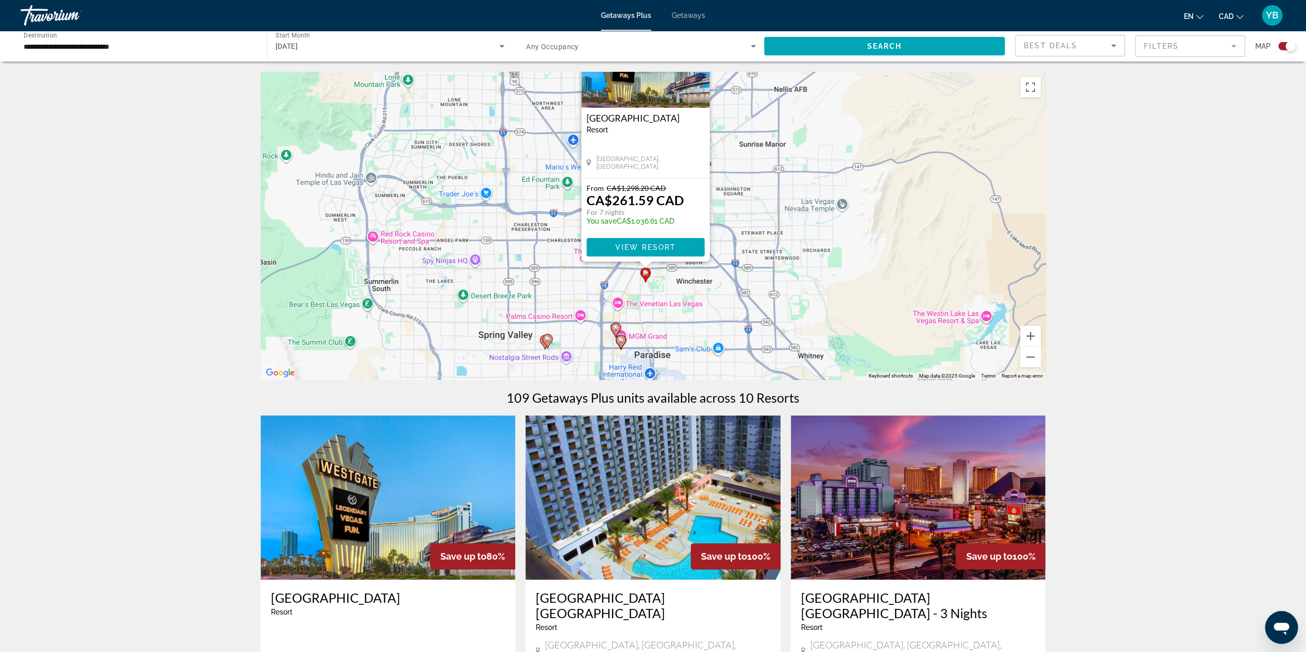
drag, startPoint x: 702, startPoint y: 350, endPoint x: 695, endPoint y: 262, distance: 88.1
click at [695, 262] on div "To activate drag with keyboard, press Alt + Enter. Once in keyboard drag state,…" at bounding box center [653, 226] width 785 height 308
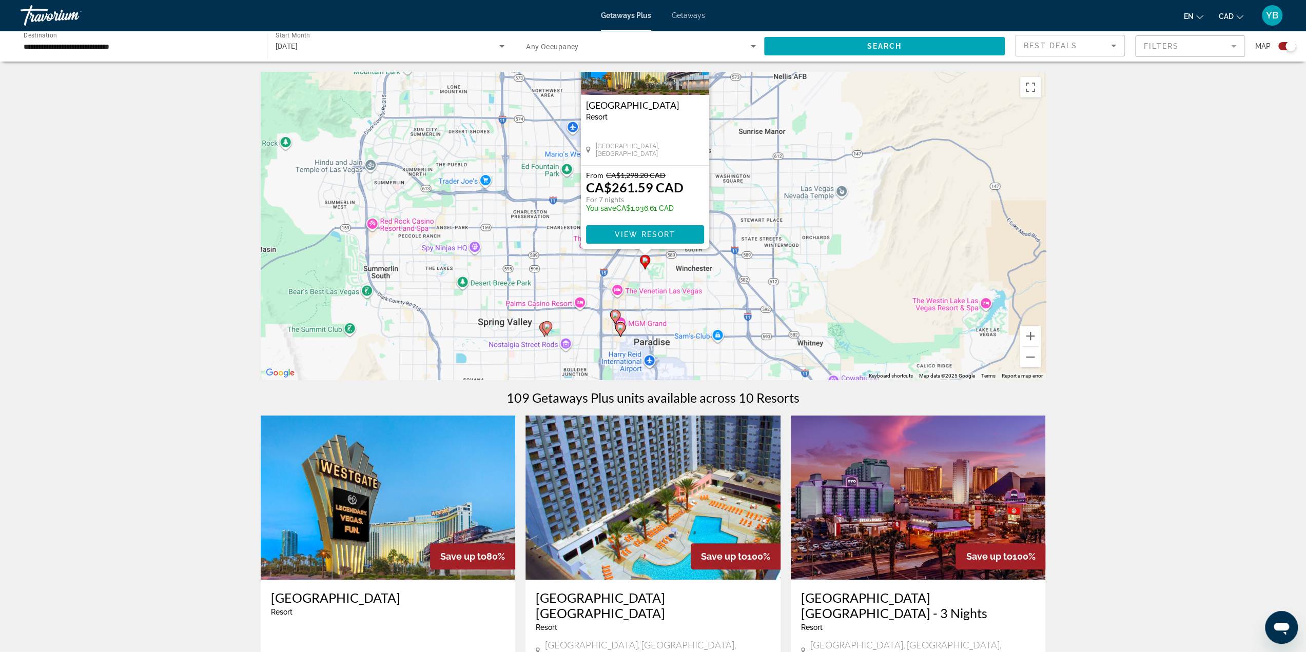
click at [616, 314] on image "Main content" at bounding box center [615, 315] width 6 height 6
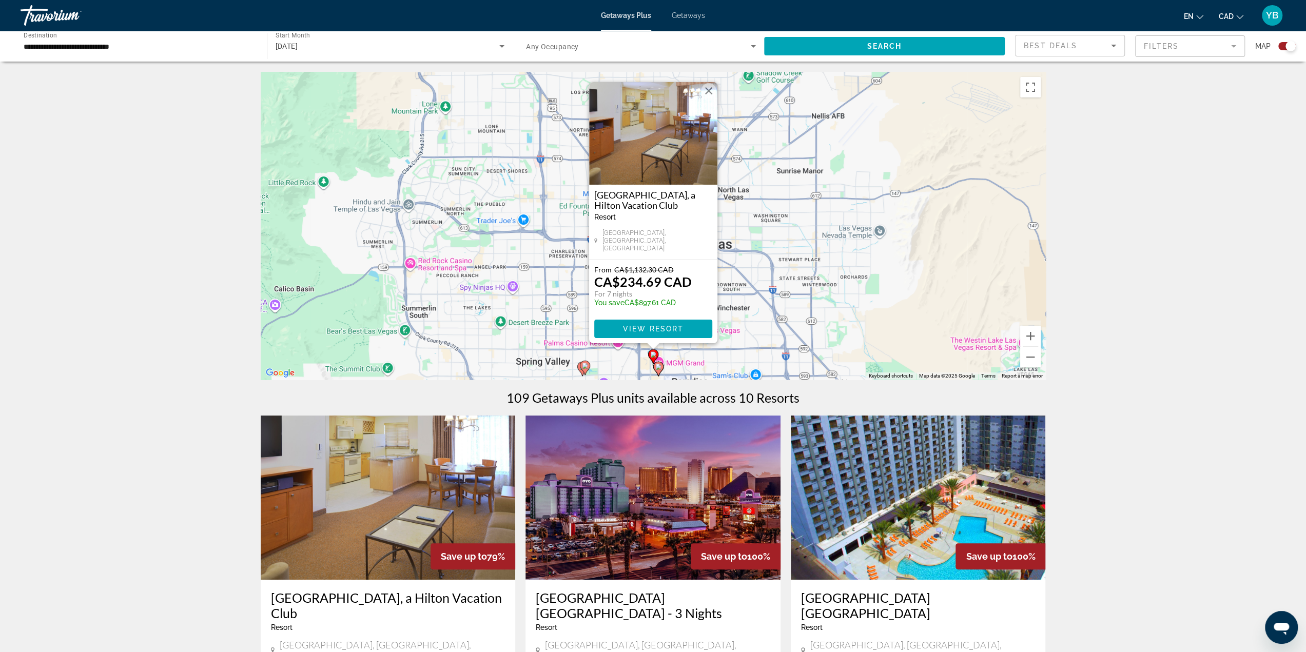
drag, startPoint x: 713, startPoint y: 381, endPoint x: 715, endPoint y: 311, distance: 69.8
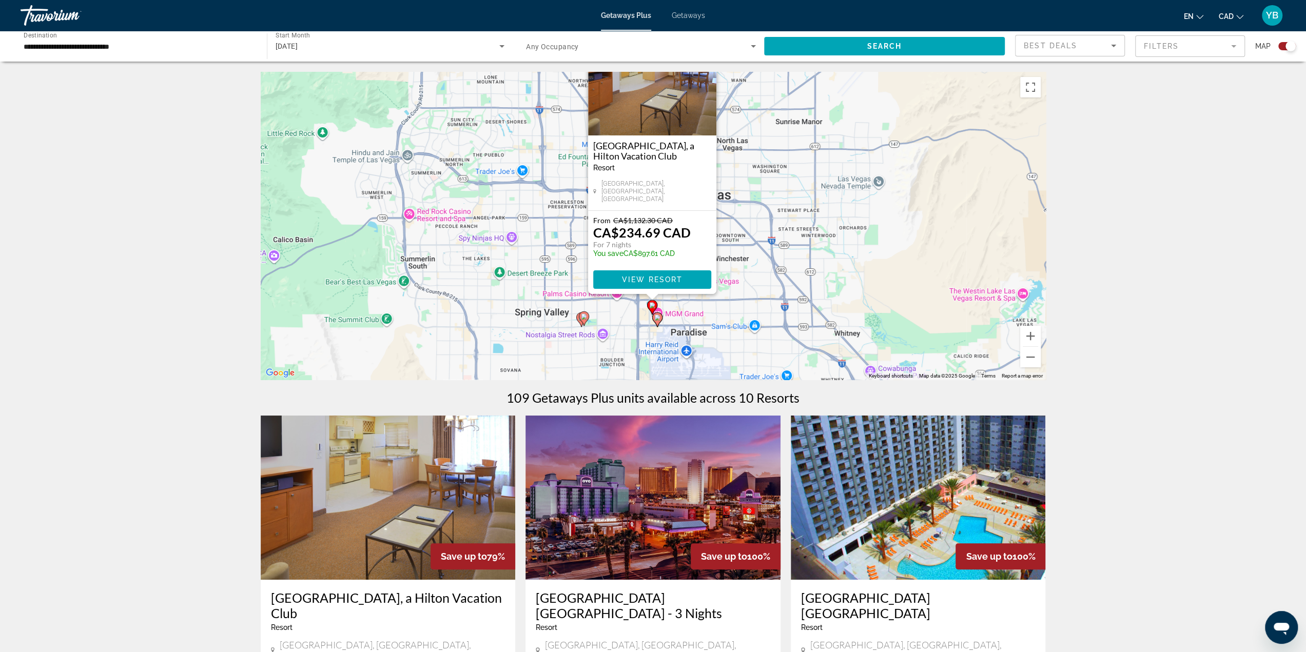
drag, startPoint x: 721, startPoint y: 361, endPoint x: 668, endPoint y: 311, distance: 73.0
click at [719, 310] on div "To activate drag with keyboard, press Alt + Enter. Once in keyboard drag state,…" at bounding box center [653, 226] width 785 height 308
click at [654, 320] on icon "Main content" at bounding box center [655, 318] width 9 height 13
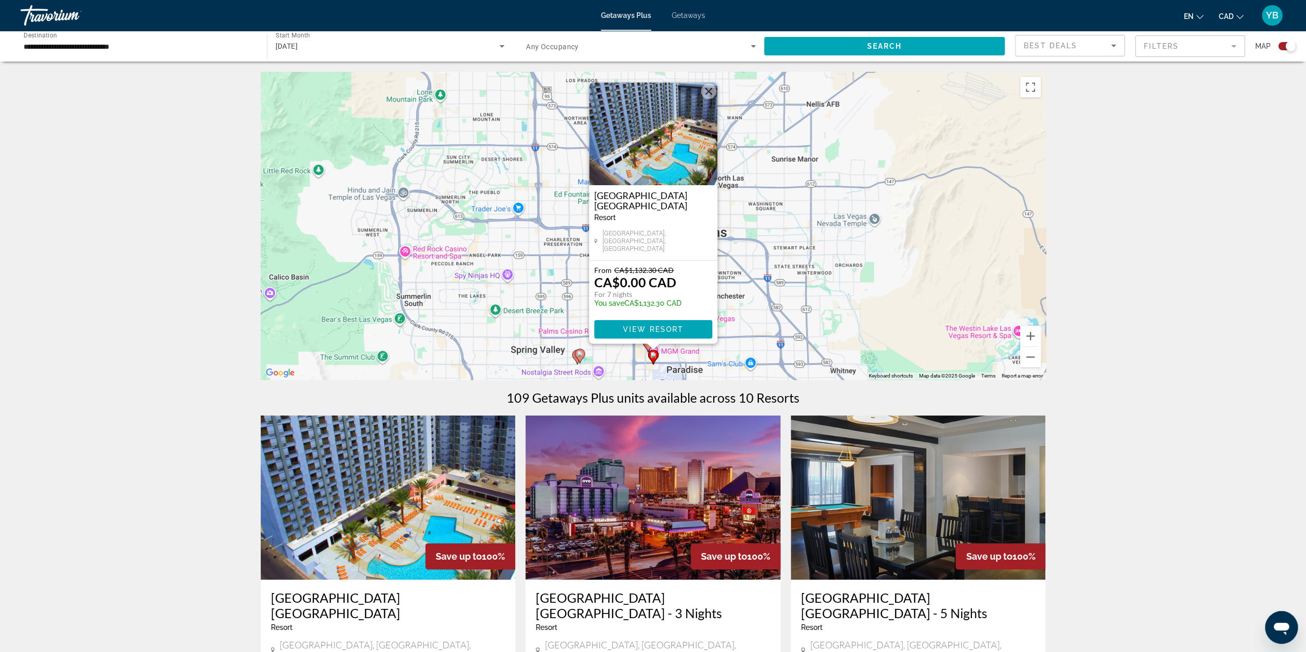
click at [651, 177] on img "Main content" at bounding box center [653, 134] width 128 height 103
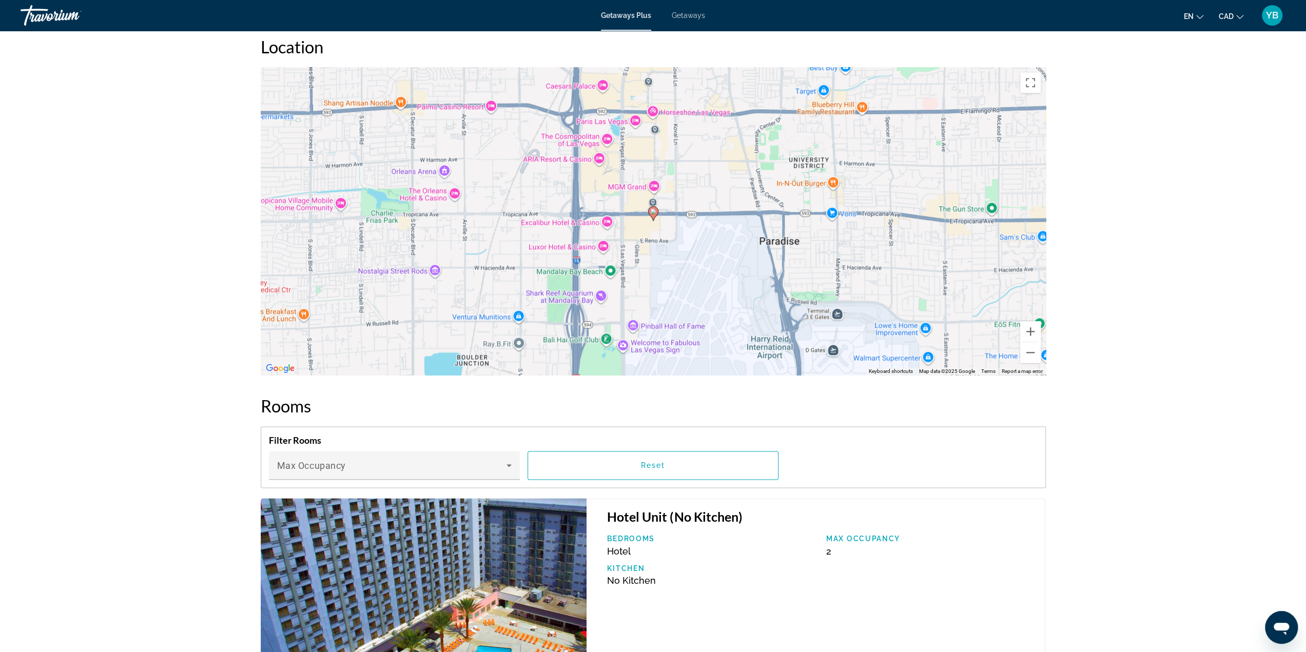
scroll to position [1078, 0]
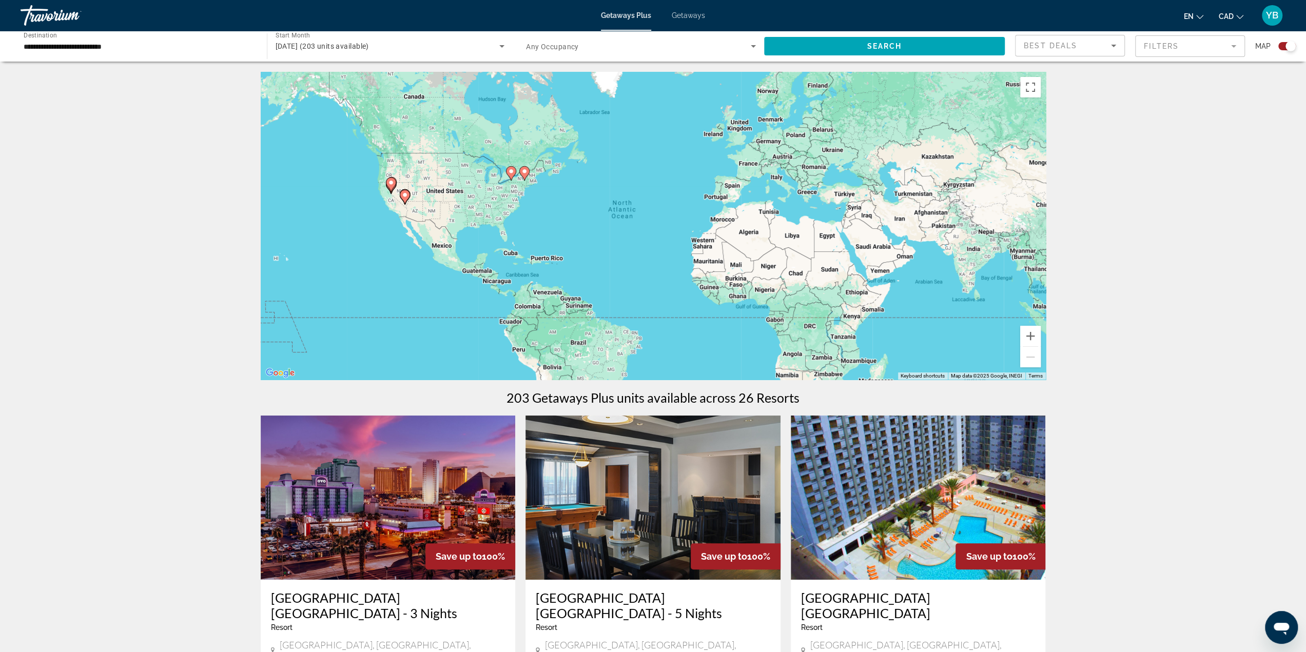
click at [514, 171] on image "Main content" at bounding box center [511, 171] width 6 height 6
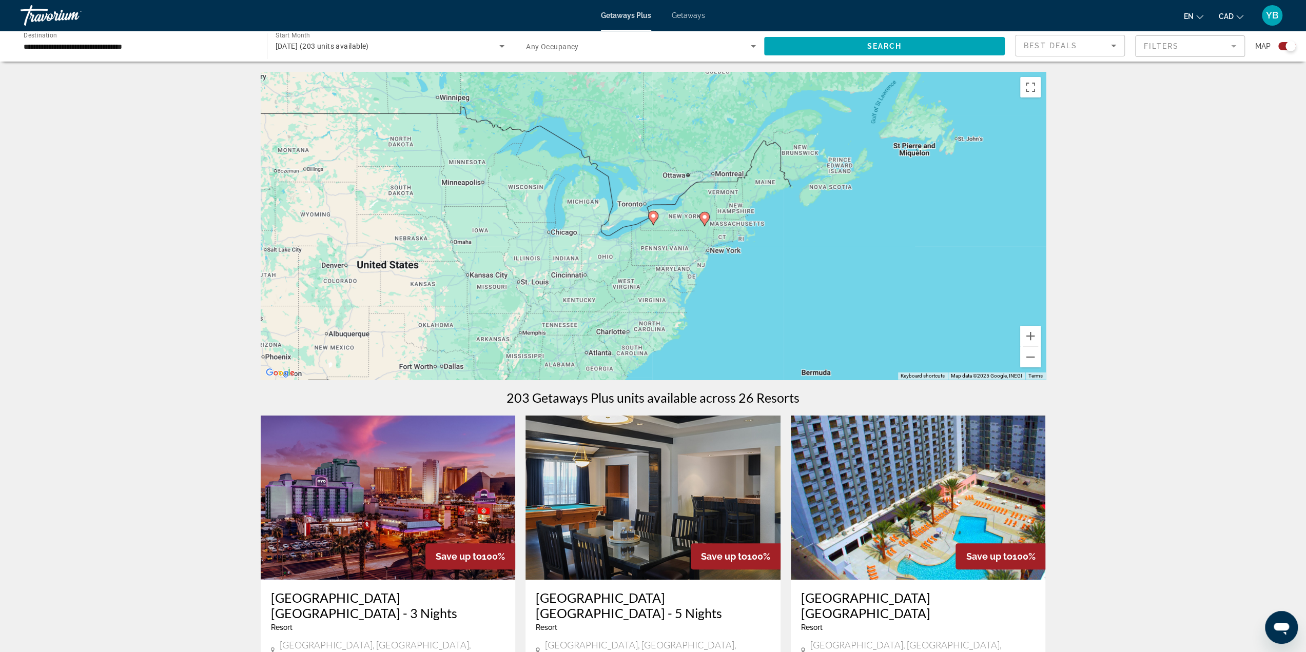
click at [655, 220] on icon "Main content" at bounding box center [652, 217] width 9 height 13
type input "**********"
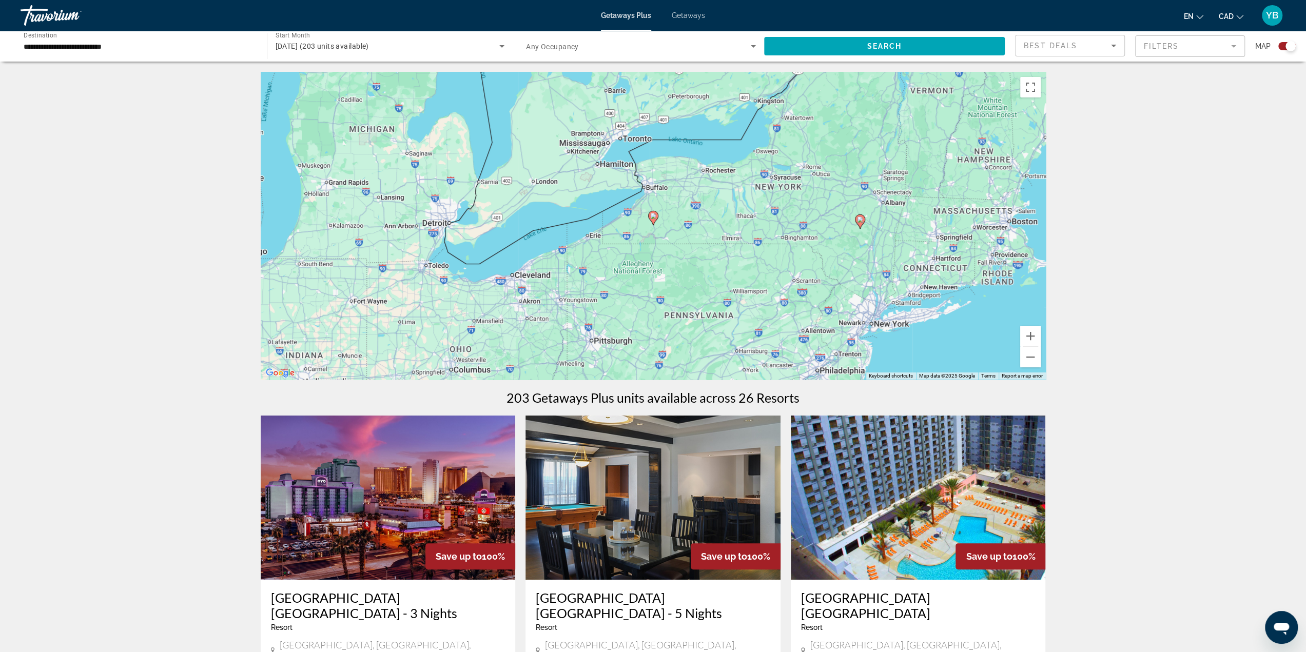
click at [652, 216] on image "Main content" at bounding box center [653, 216] width 6 height 6
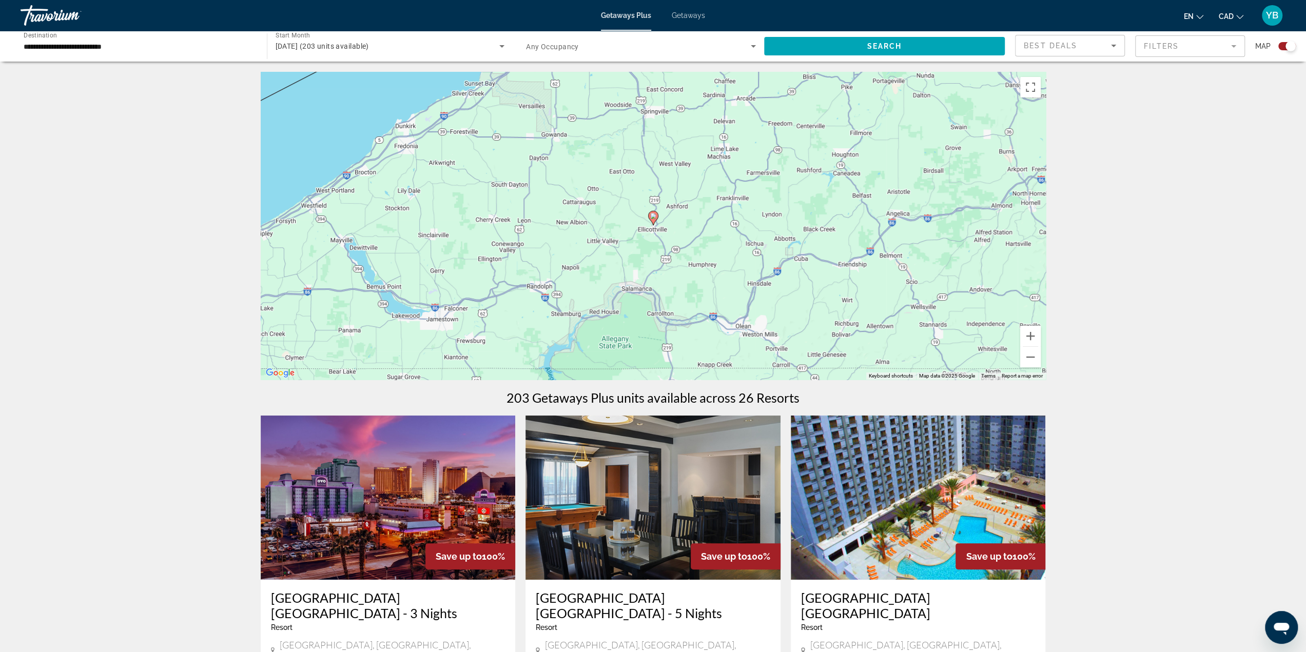
click at [652, 215] on image "Main content" at bounding box center [653, 216] width 6 height 6
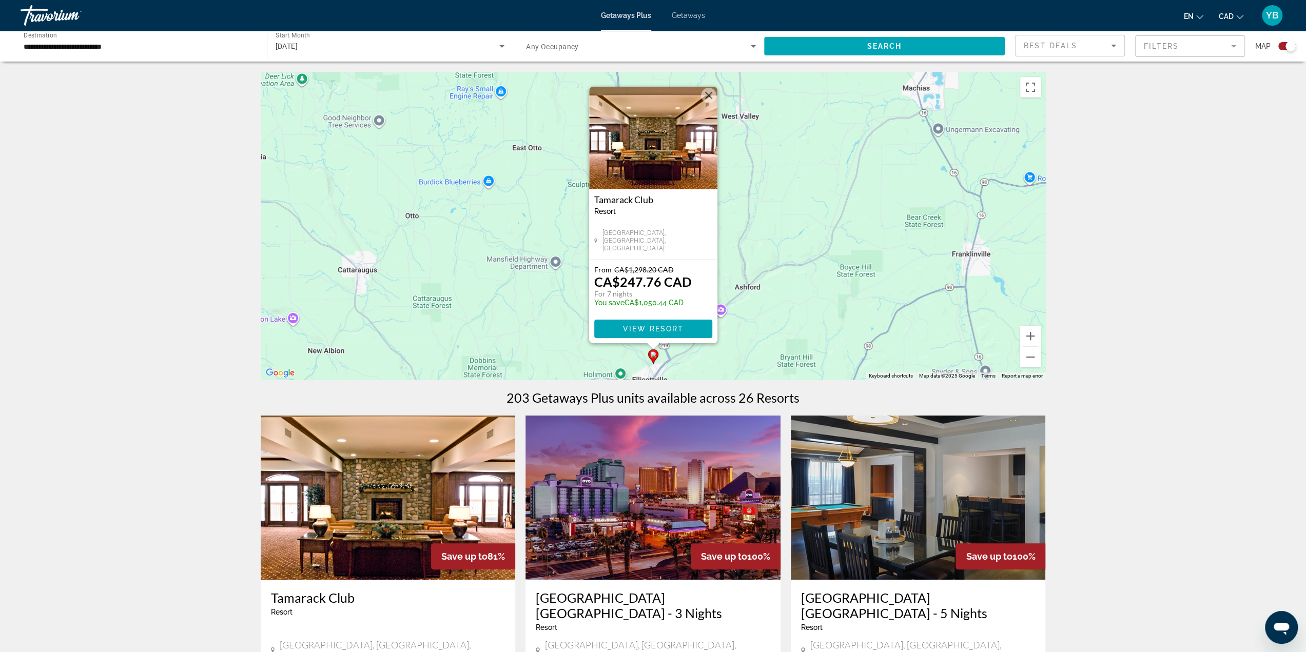
click at [644, 145] on img "Main content" at bounding box center [653, 138] width 128 height 103
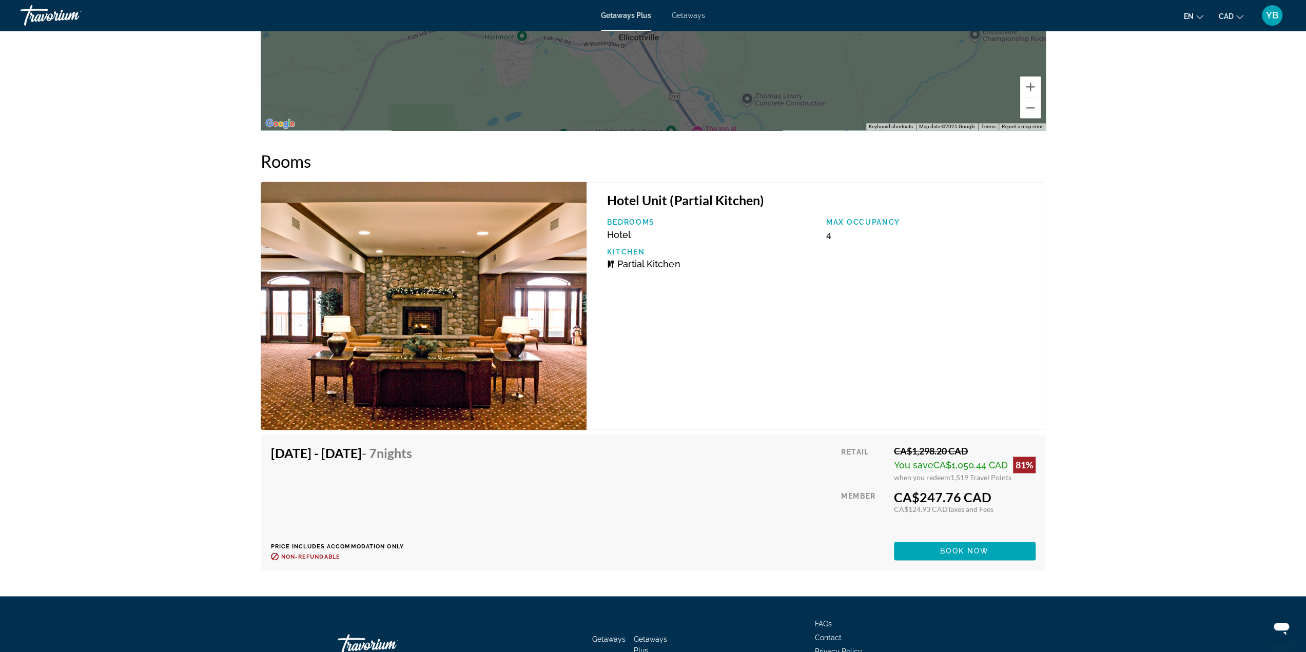
scroll to position [1470, 0]
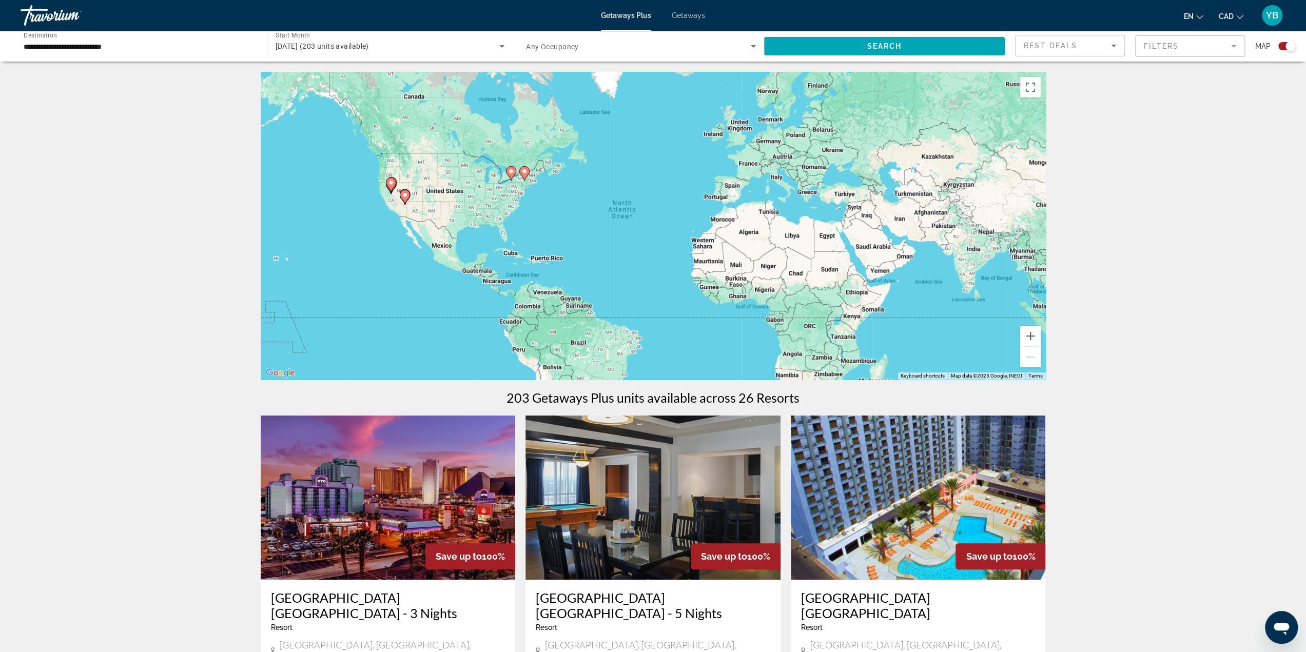
click at [703, 15] on span "Getaways" at bounding box center [688, 15] width 33 height 8
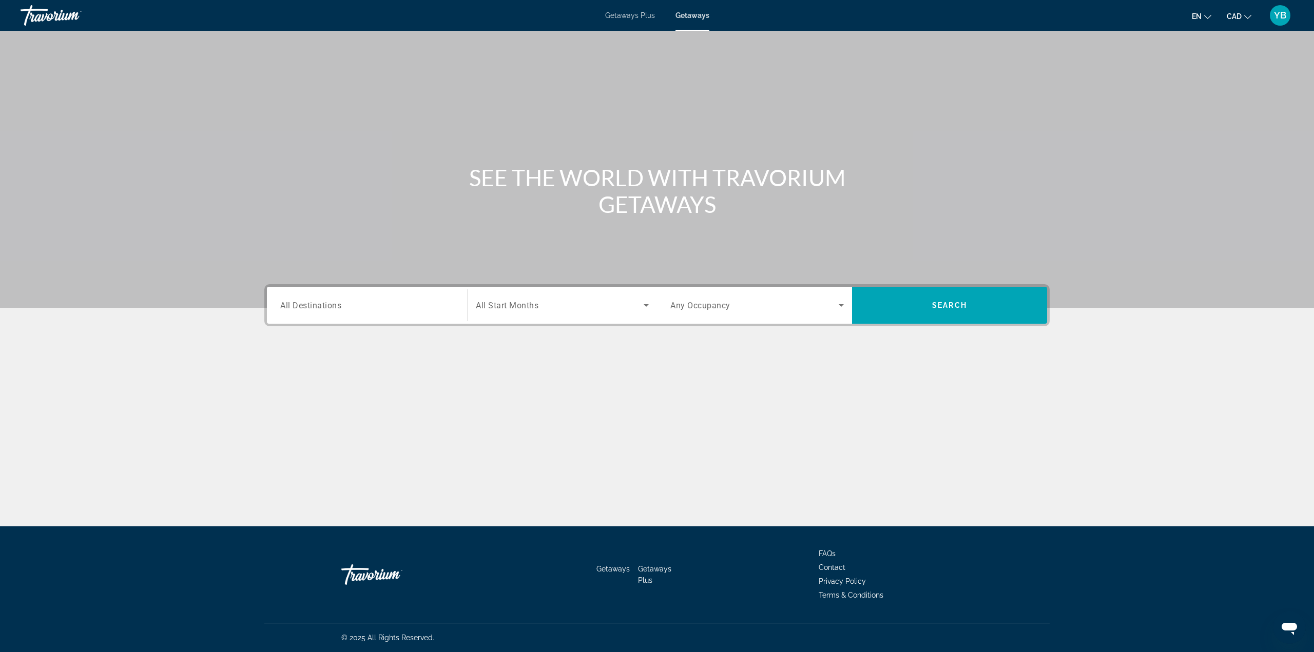
click at [332, 315] on div "Search widget" at bounding box center [366, 305] width 173 height 29
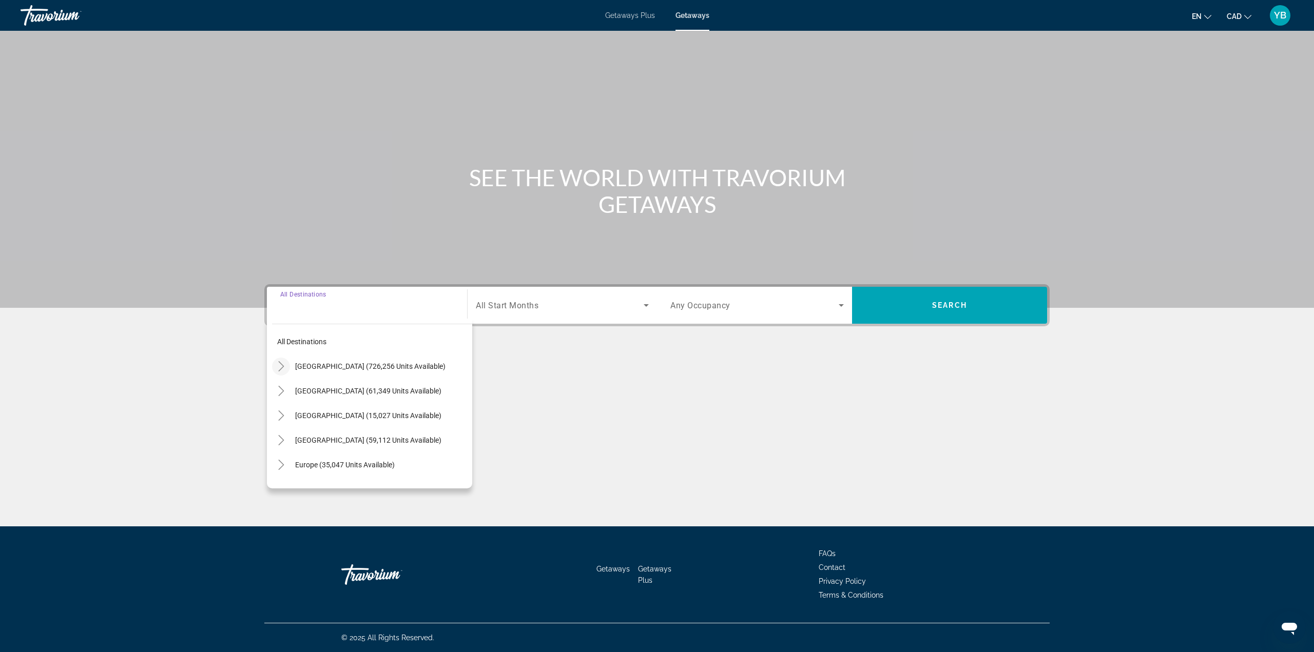
click at [283, 365] on icon "Toggle United States (726,256 units available)" at bounding box center [281, 366] width 10 height 10
click at [537, 383] on div "Main content" at bounding box center [656, 390] width 785 height 77
